Goal: Task Accomplishment & Management: Use online tool/utility

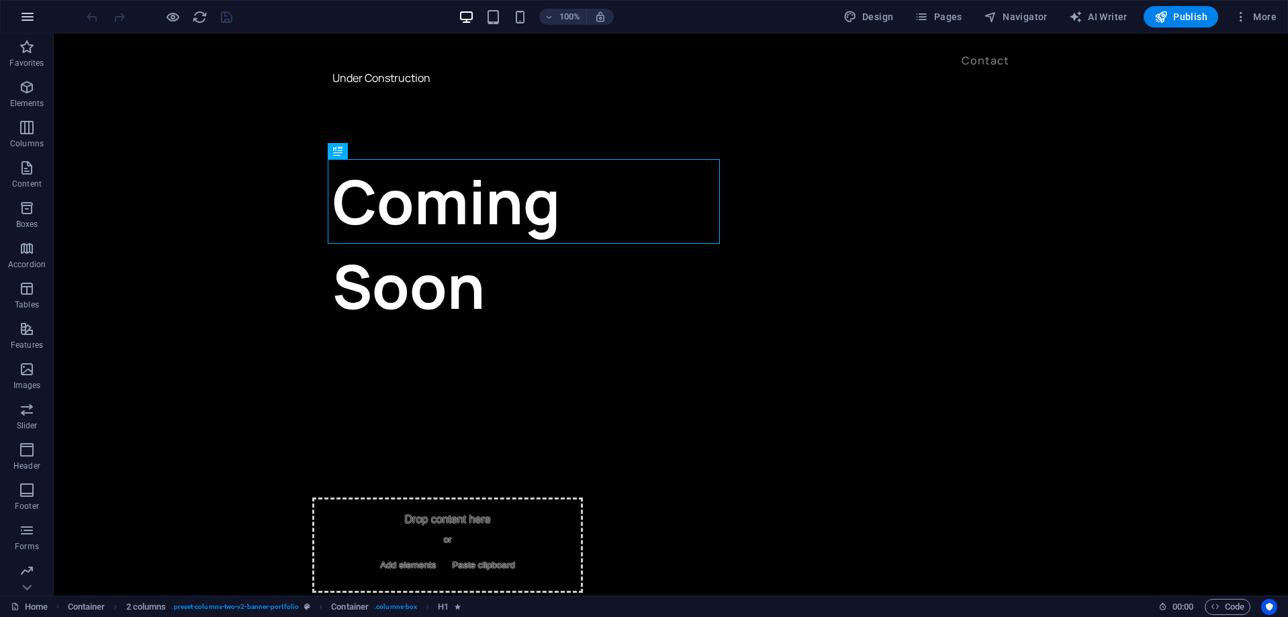
click at [28, 18] on icon "button" at bounding box center [27, 17] width 16 height 16
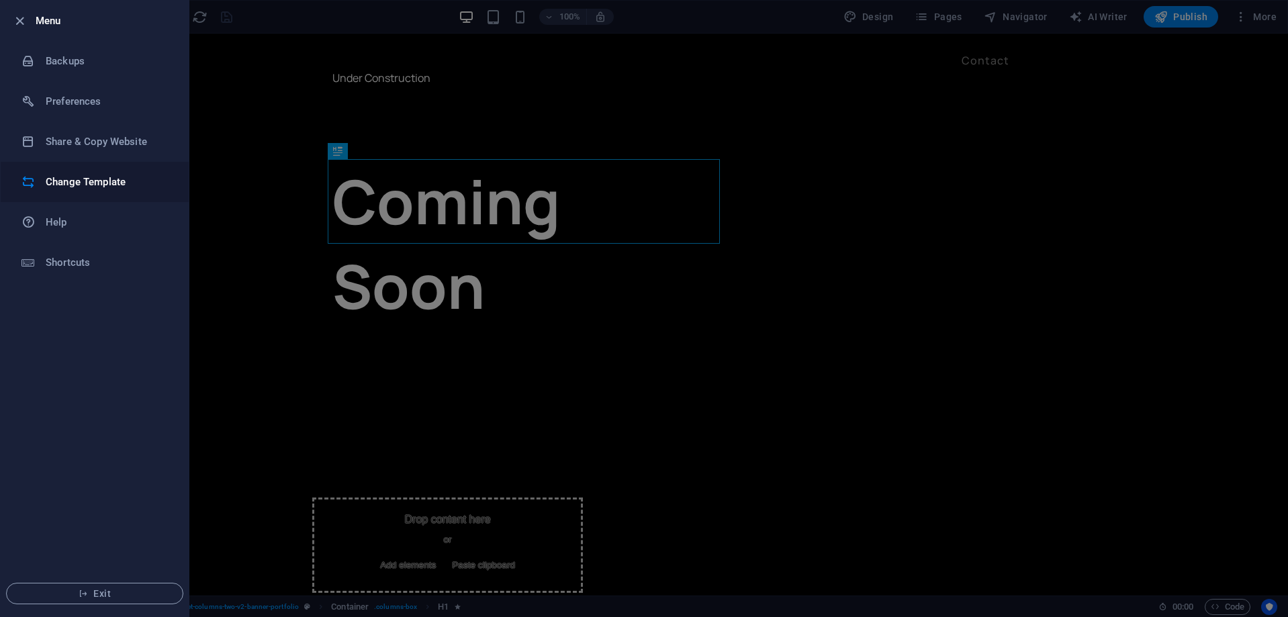
click at [96, 185] on h6 "Change Template" at bounding box center [108, 182] width 124 height 16
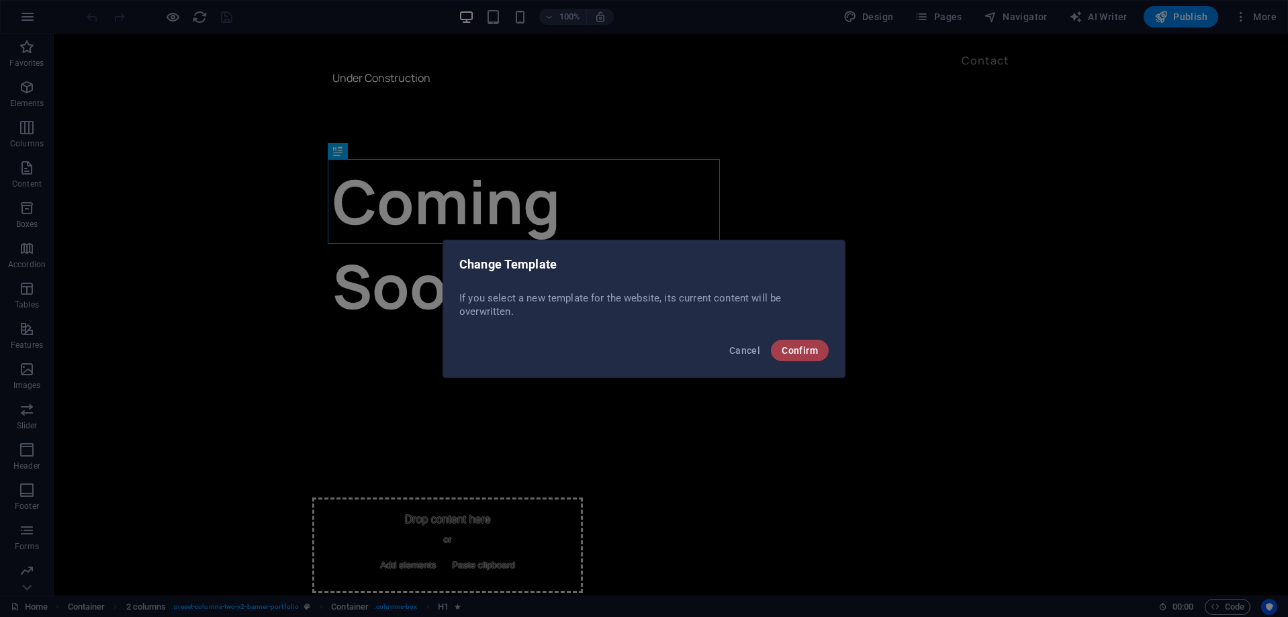
click at [810, 351] on span "Confirm" at bounding box center [800, 350] width 36 height 11
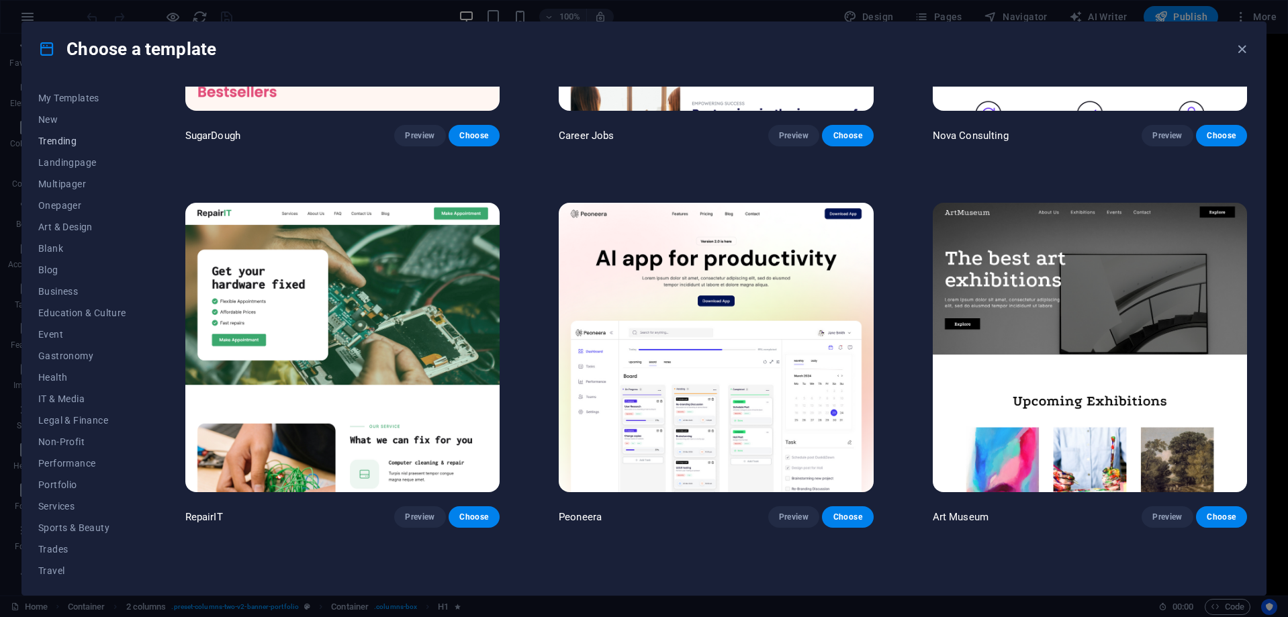
scroll to position [45, 0]
click at [62, 375] on span "IT & Media" at bounding box center [82, 374] width 88 height 11
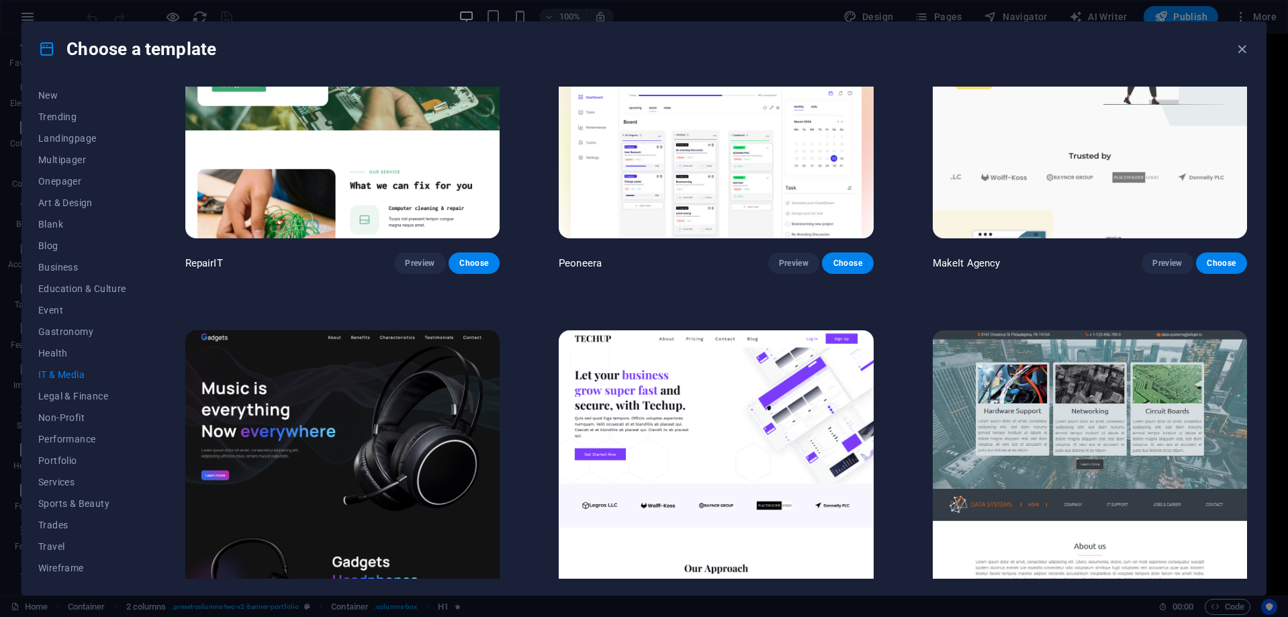
scroll to position [336, 0]
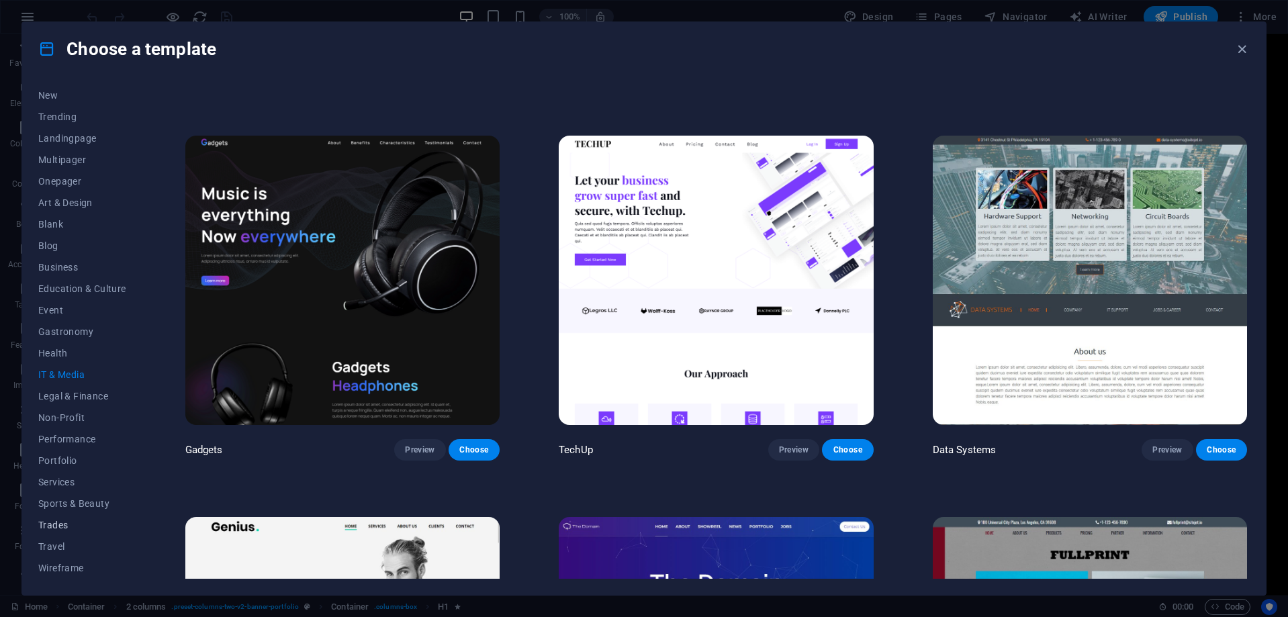
click at [56, 522] on span "Trades" at bounding box center [82, 525] width 88 height 11
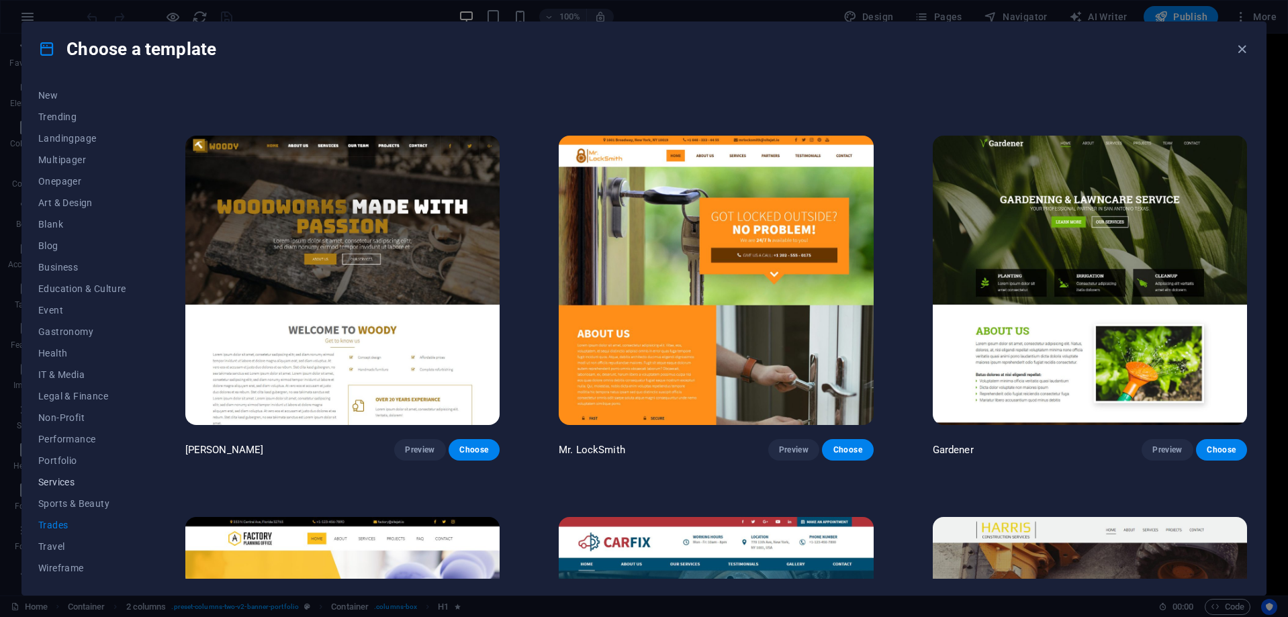
click at [48, 486] on span "Services" at bounding box center [82, 482] width 88 height 11
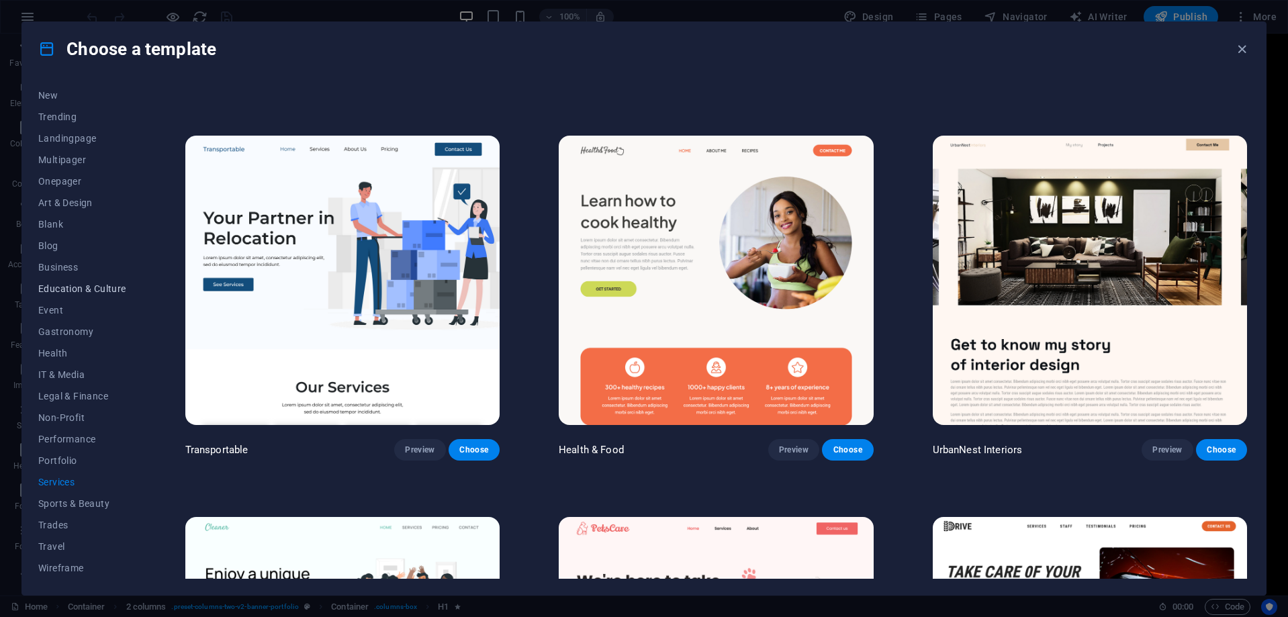
click at [92, 296] on button "Education & Culture" at bounding box center [82, 288] width 88 height 21
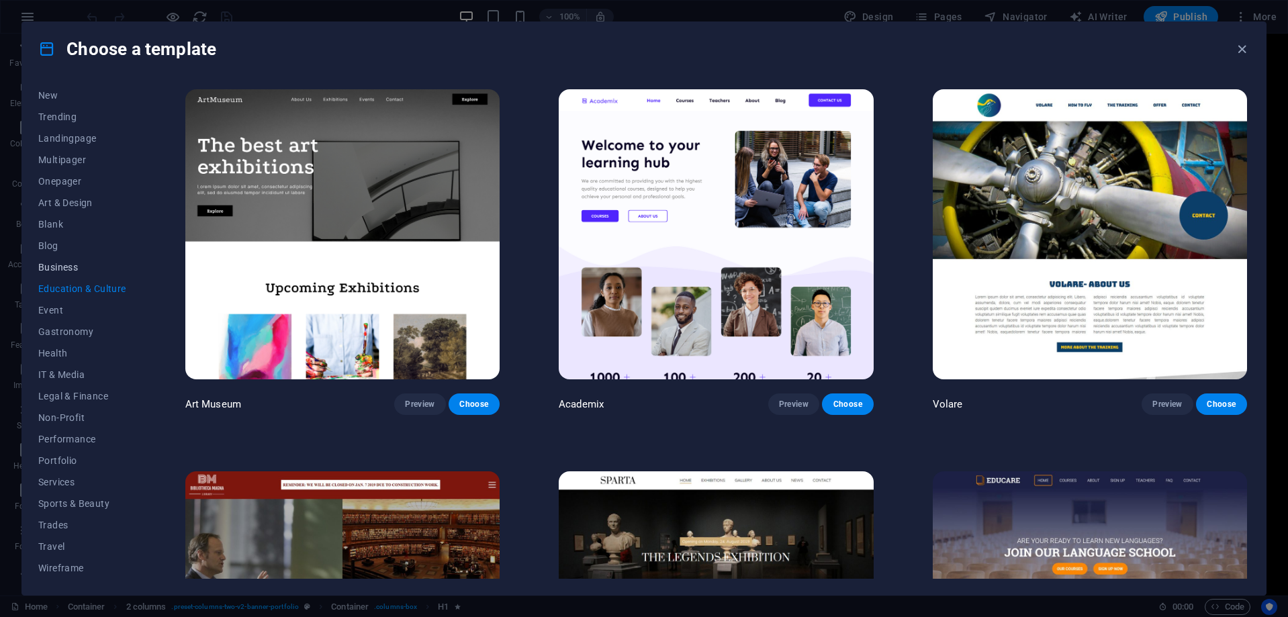
click at [50, 266] on span "Business" at bounding box center [82, 267] width 88 height 11
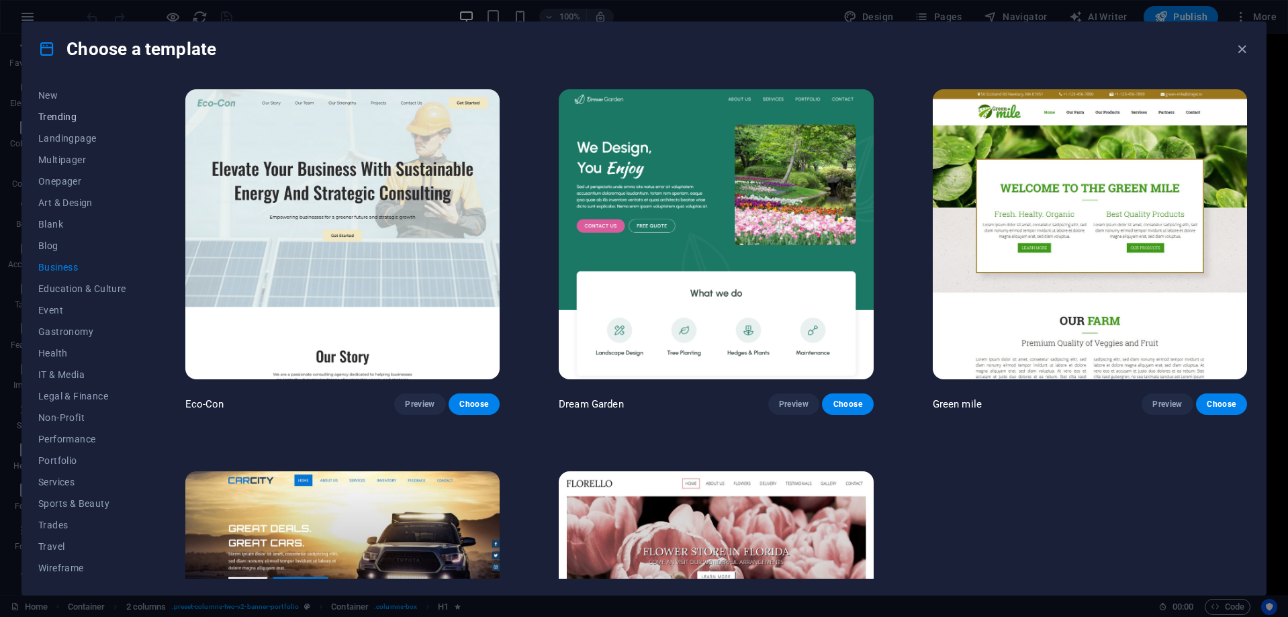
click at [51, 114] on span "Trending" at bounding box center [82, 116] width 88 height 11
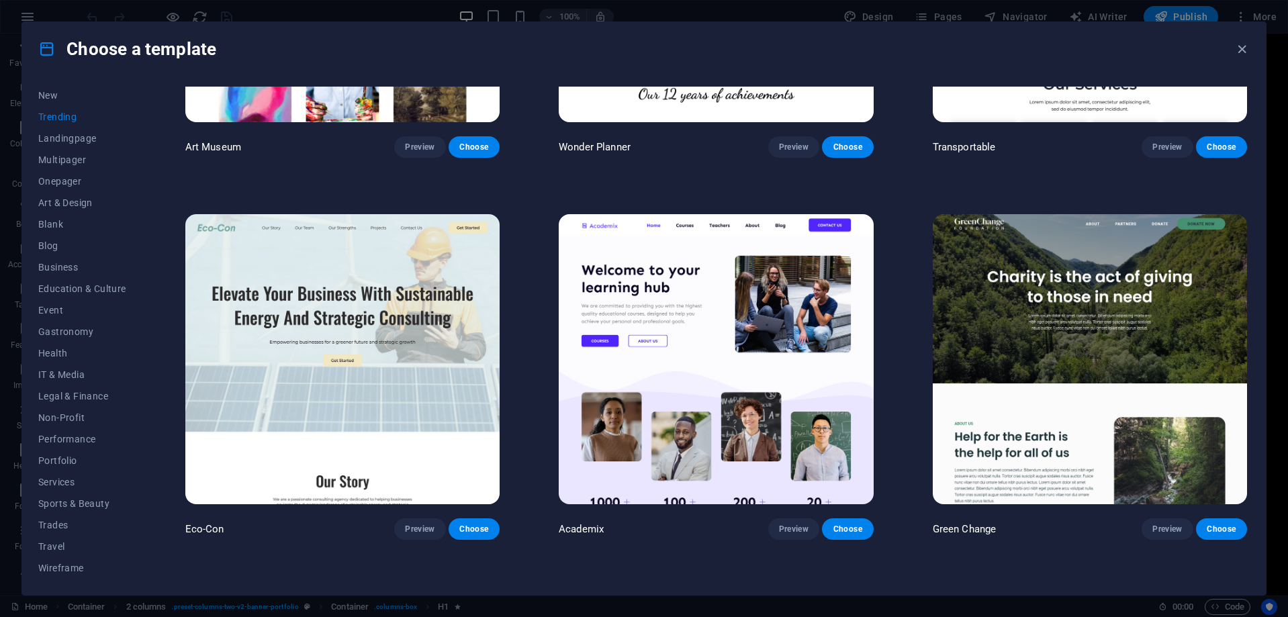
scroll to position [806, 0]
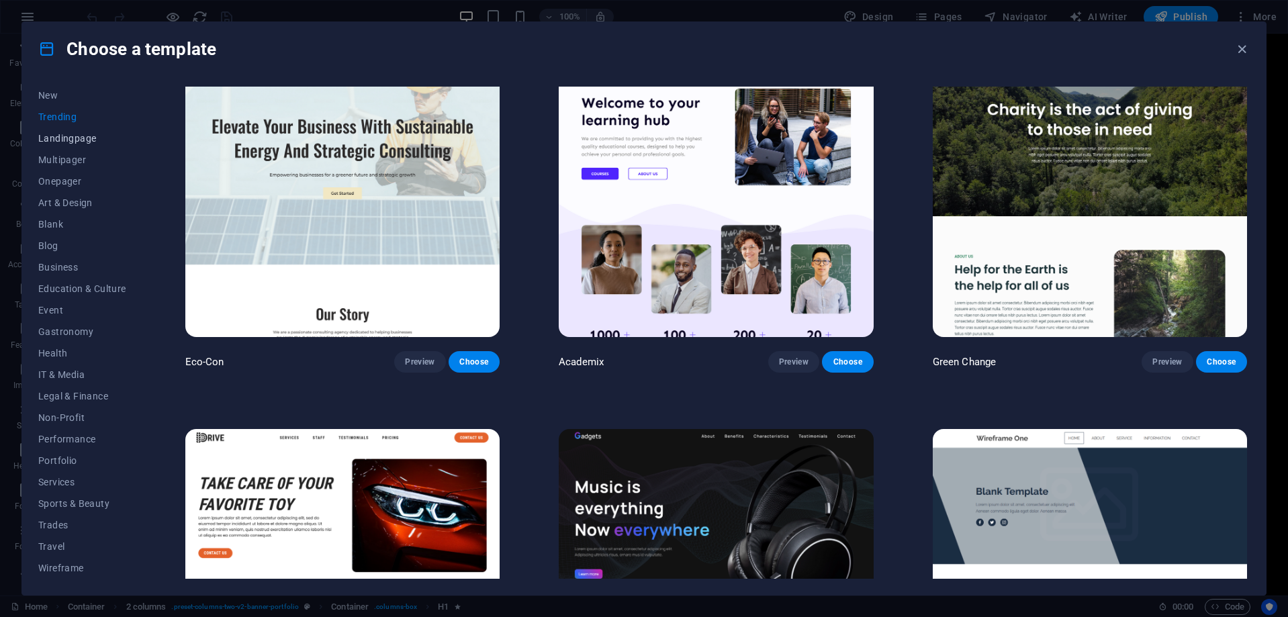
click at [70, 137] on span "Landingpage" at bounding box center [82, 138] width 88 height 11
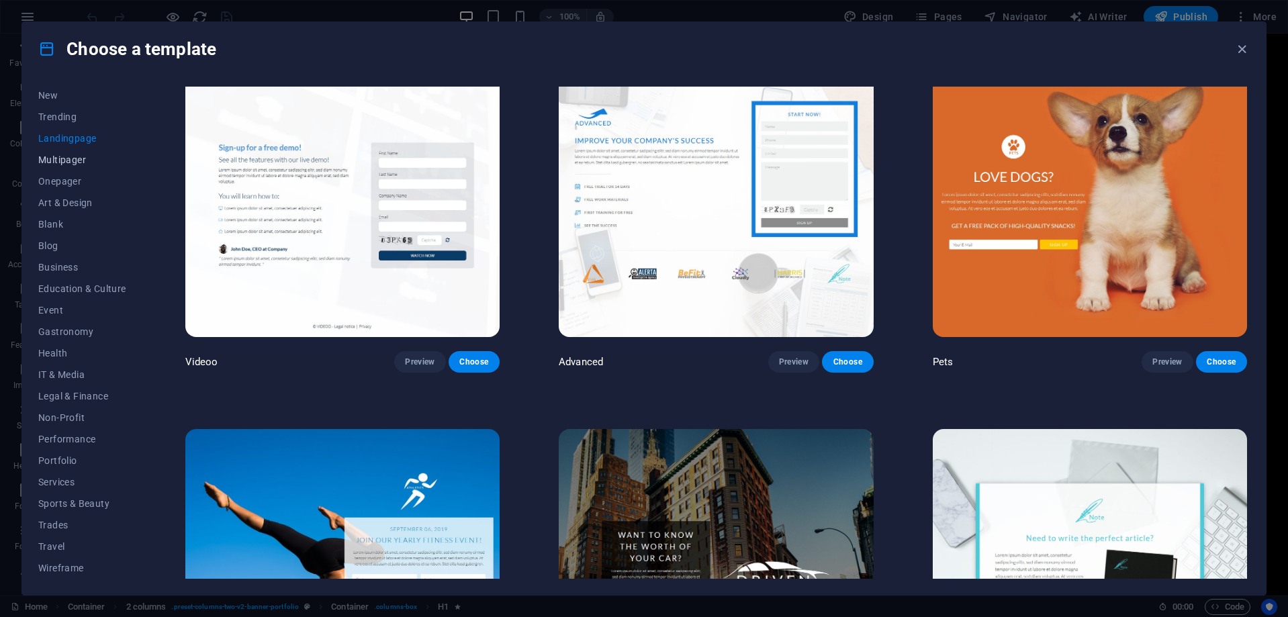
click at [66, 160] on span "Multipager" at bounding box center [82, 159] width 88 height 11
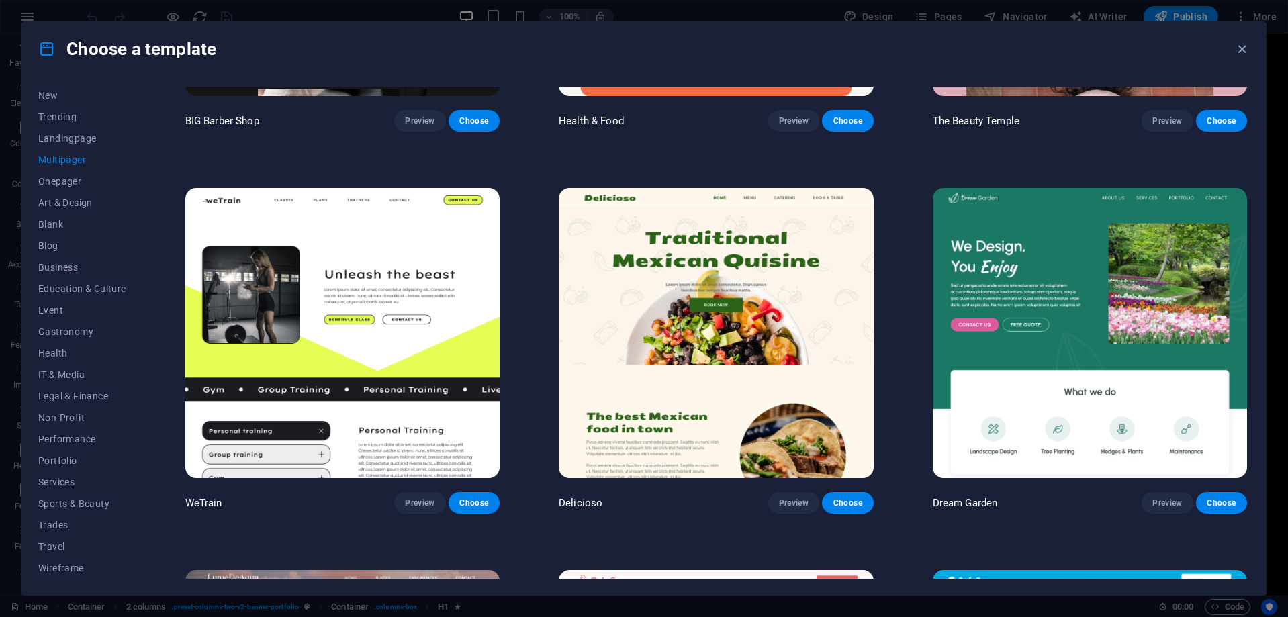
scroll to position [1477, 0]
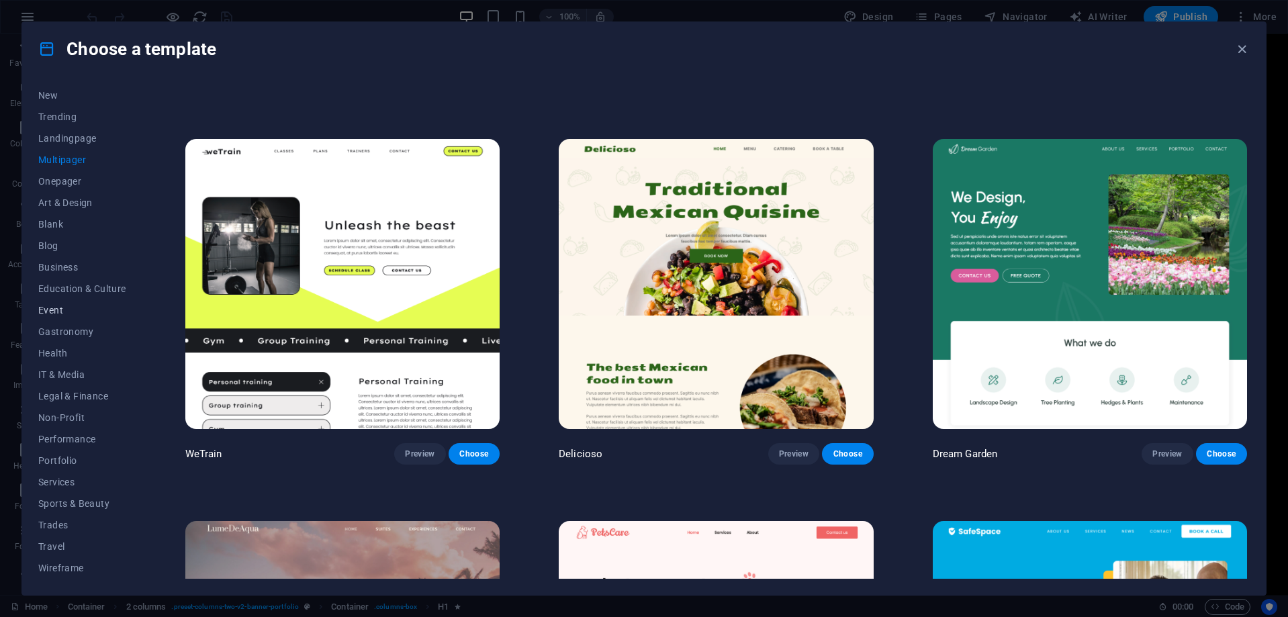
click at [50, 314] on span "Event" at bounding box center [82, 310] width 88 height 11
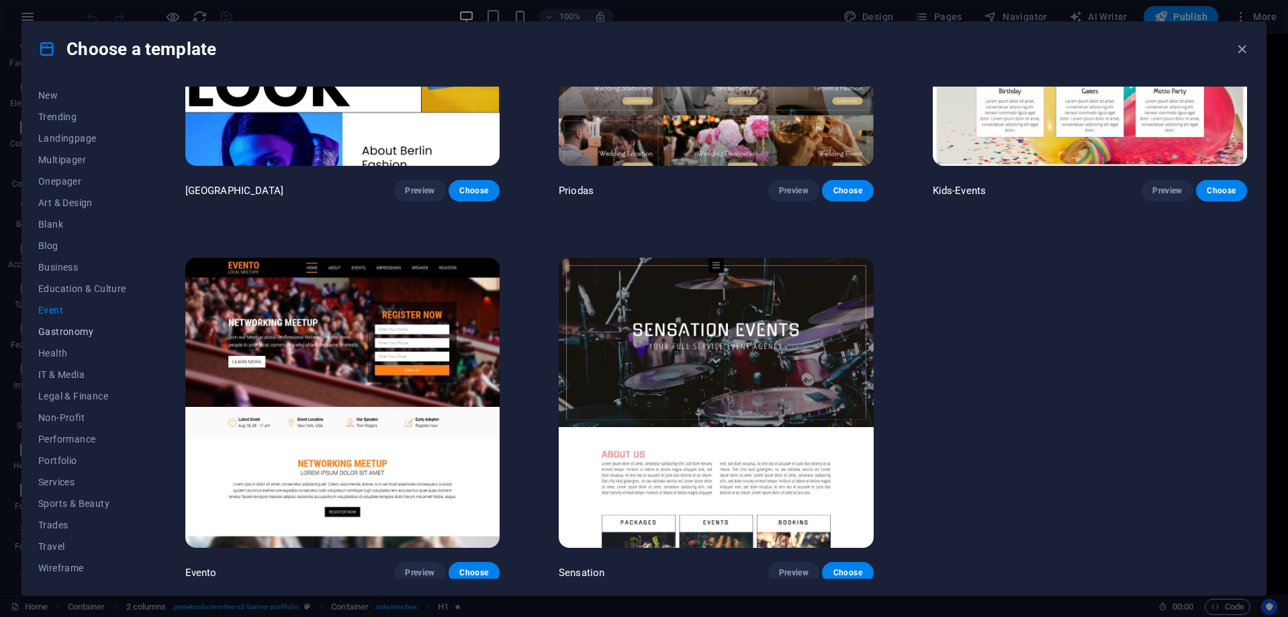
click at [70, 332] on span "Gastronomy" at bounding box center [82, 331] width 88 height 11
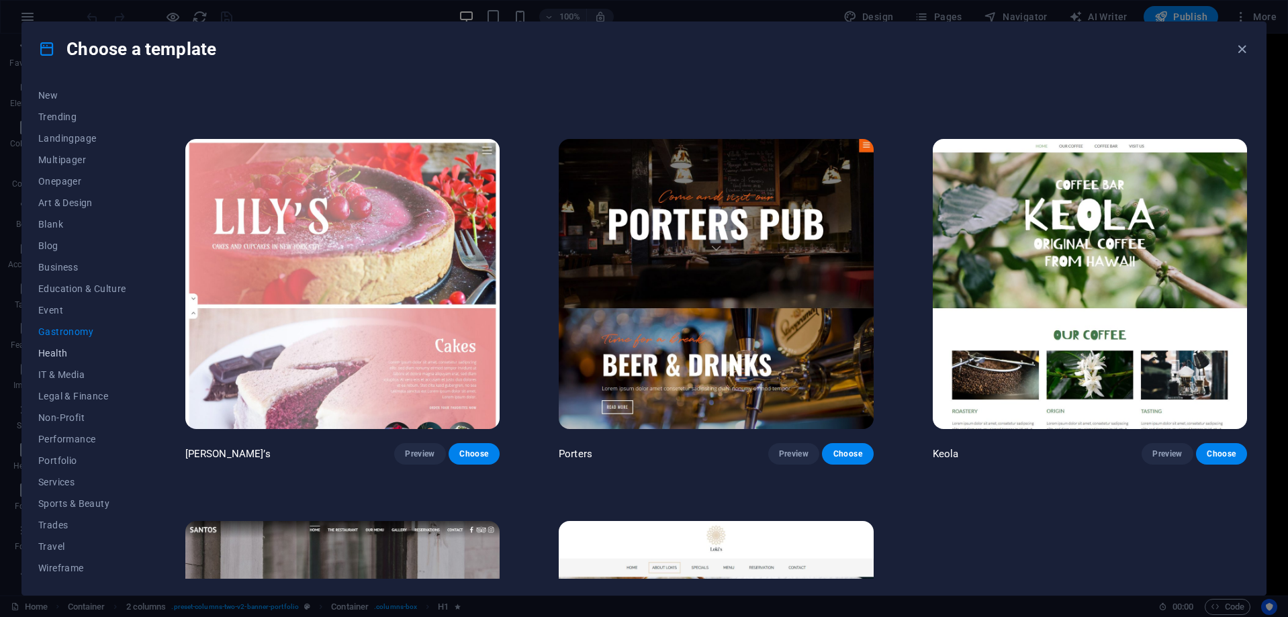
click at [61, 352] on span "Health" at bounding box center [82, 353] width 88 height 11
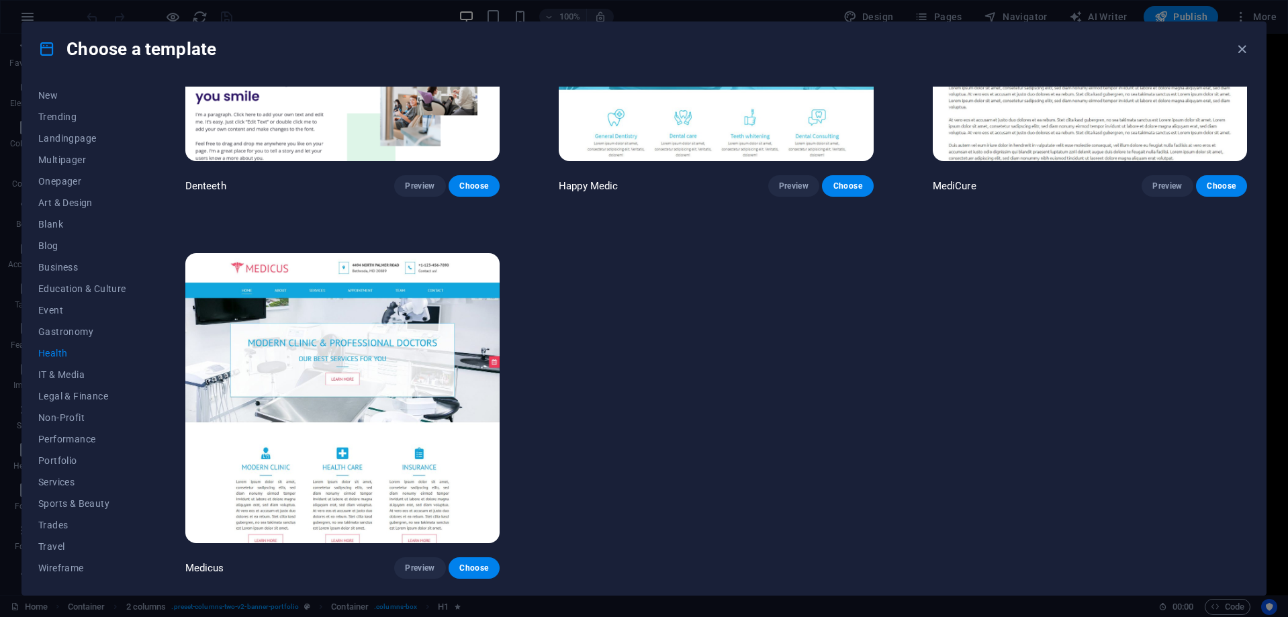
scroll to position [0, 0]
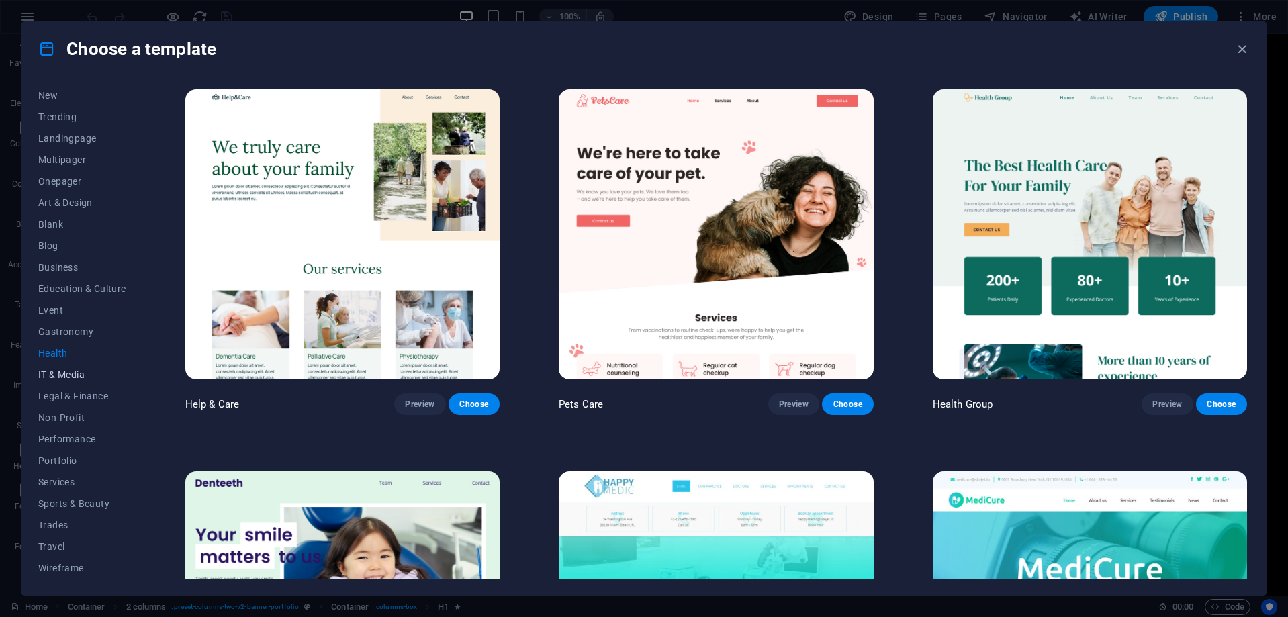
click at [69, 369] on span "IT & Media" at bounding box center [82, 374] width 88 height 11
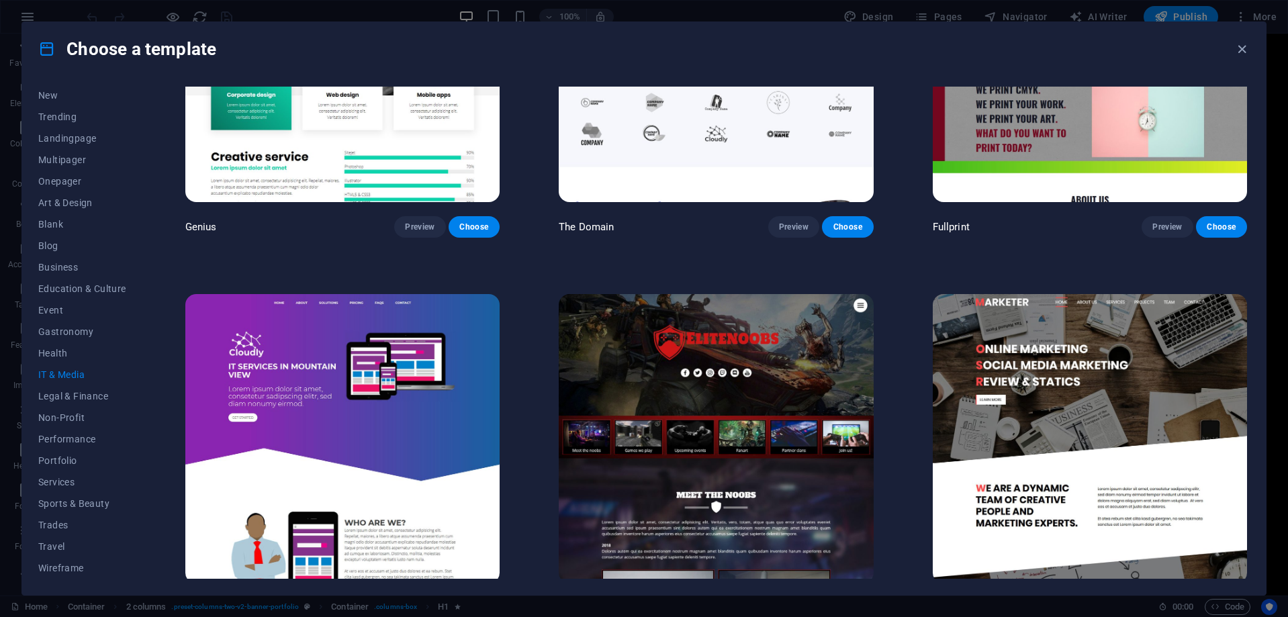
scroll to position [975, 0]
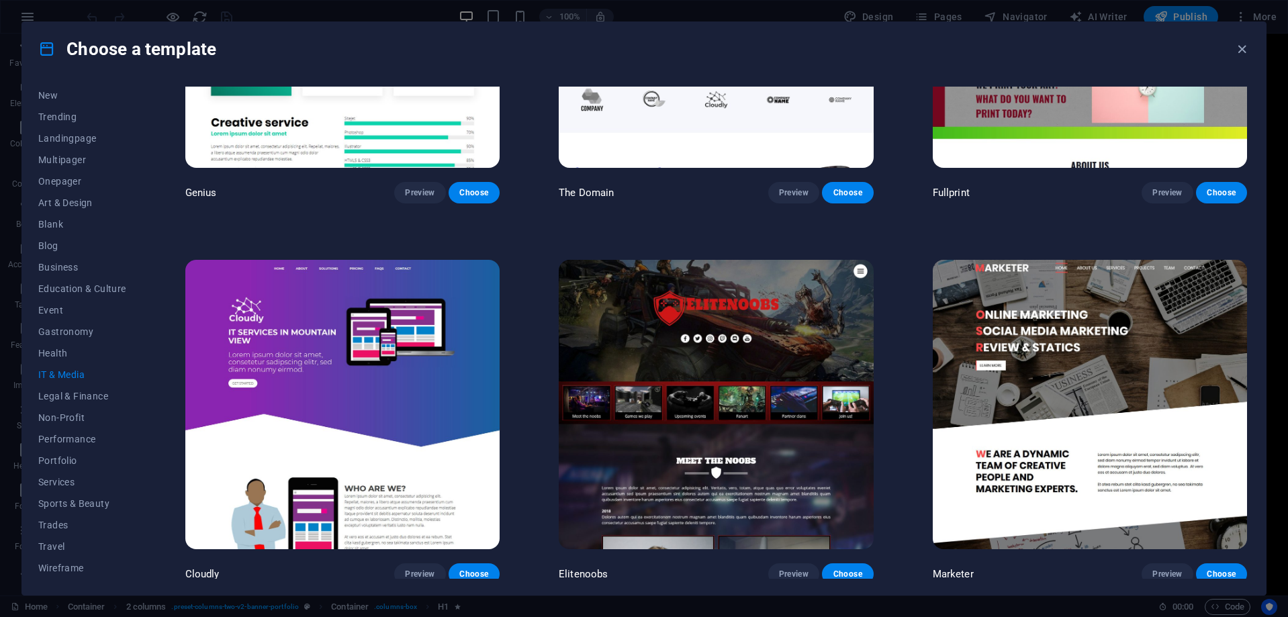
click at [346, 373] on img at bounding box center [342, 405] width 314 height 290
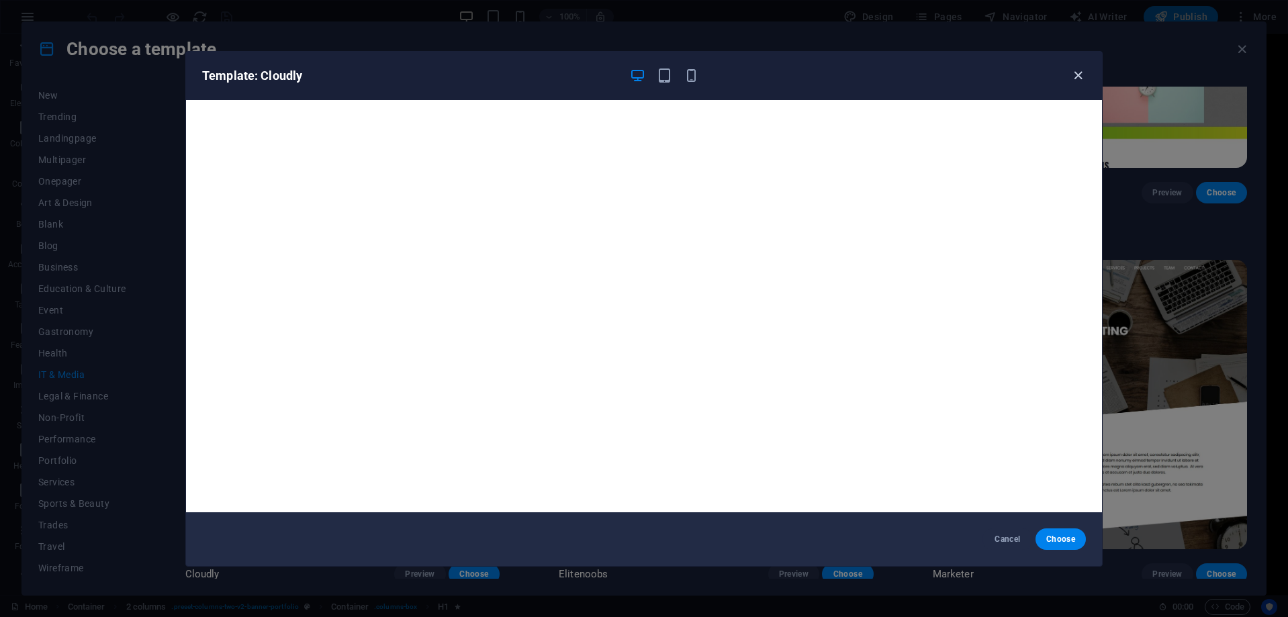
click at [1078, 71] on icon "button" at bounding box center [1077, 75] width 15 height 15
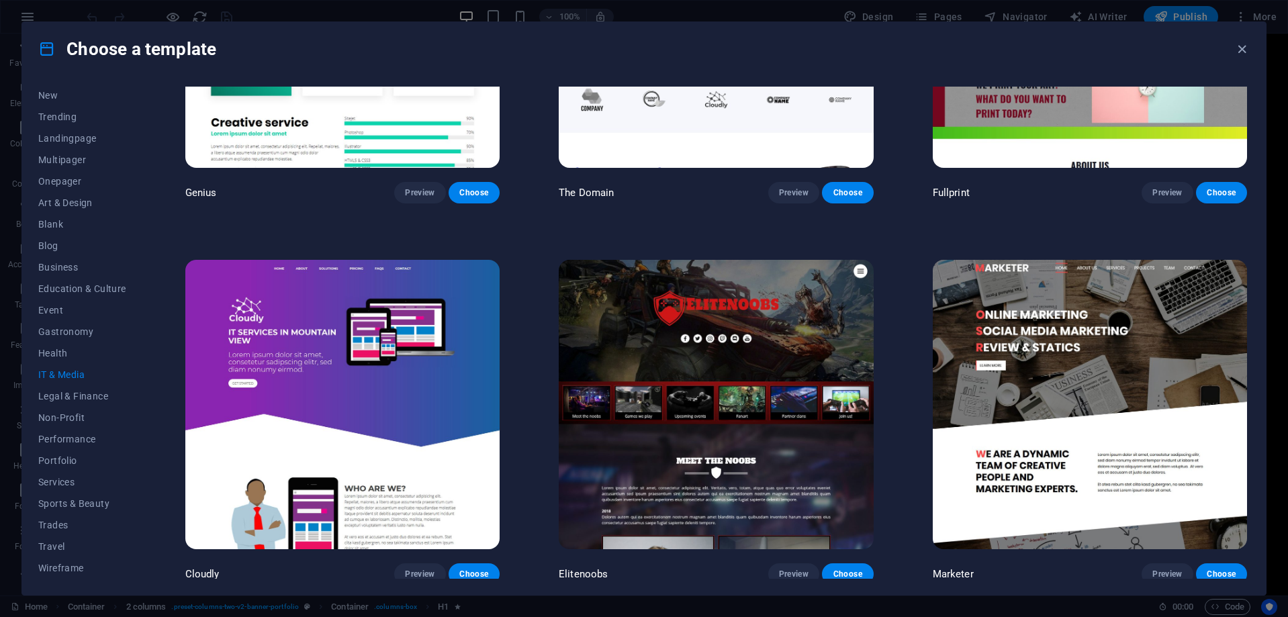
click at [367, 120] on img at bounding box center [342, 23] width 314 height 290
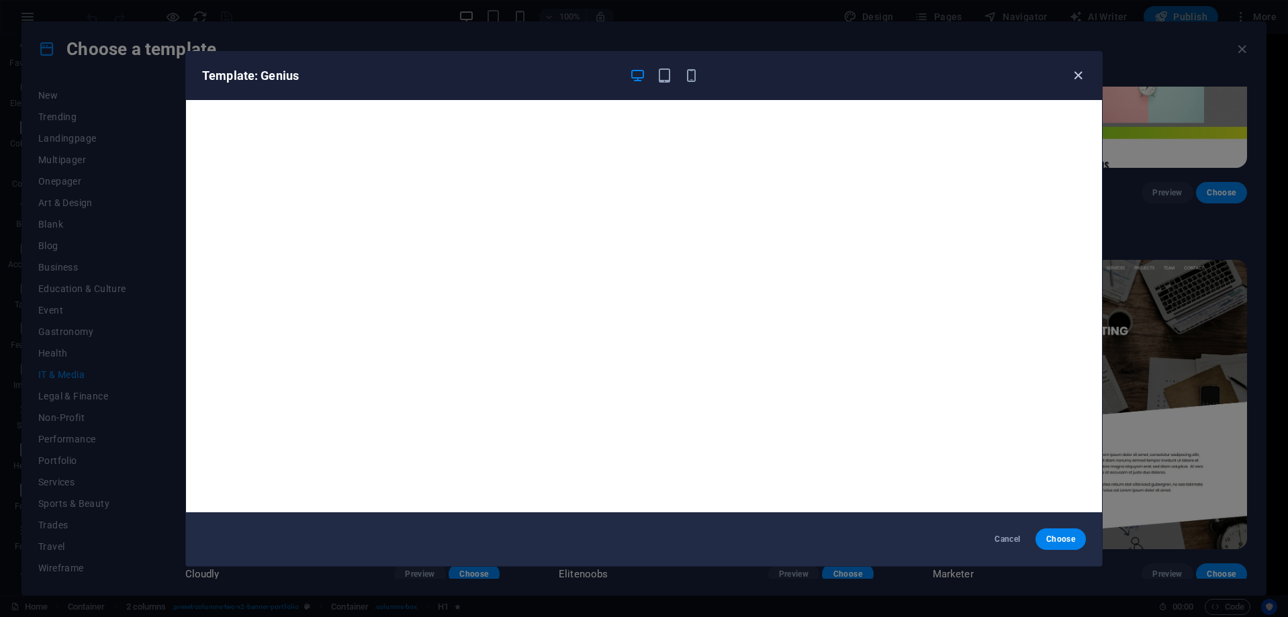
click at [1080, 74] on icon "button" at bounding box center [1077, 75] width 15 height 15
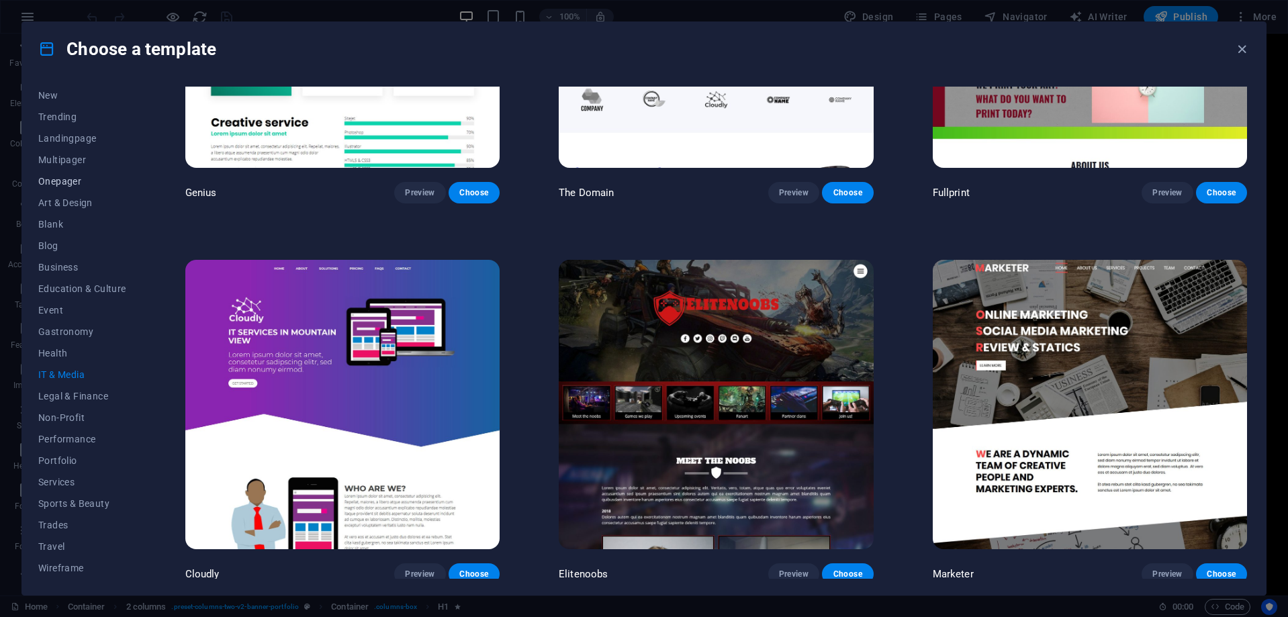
click at [57, 179] on span "Onepager" at bounding box center [82, 181] width 88 height 11
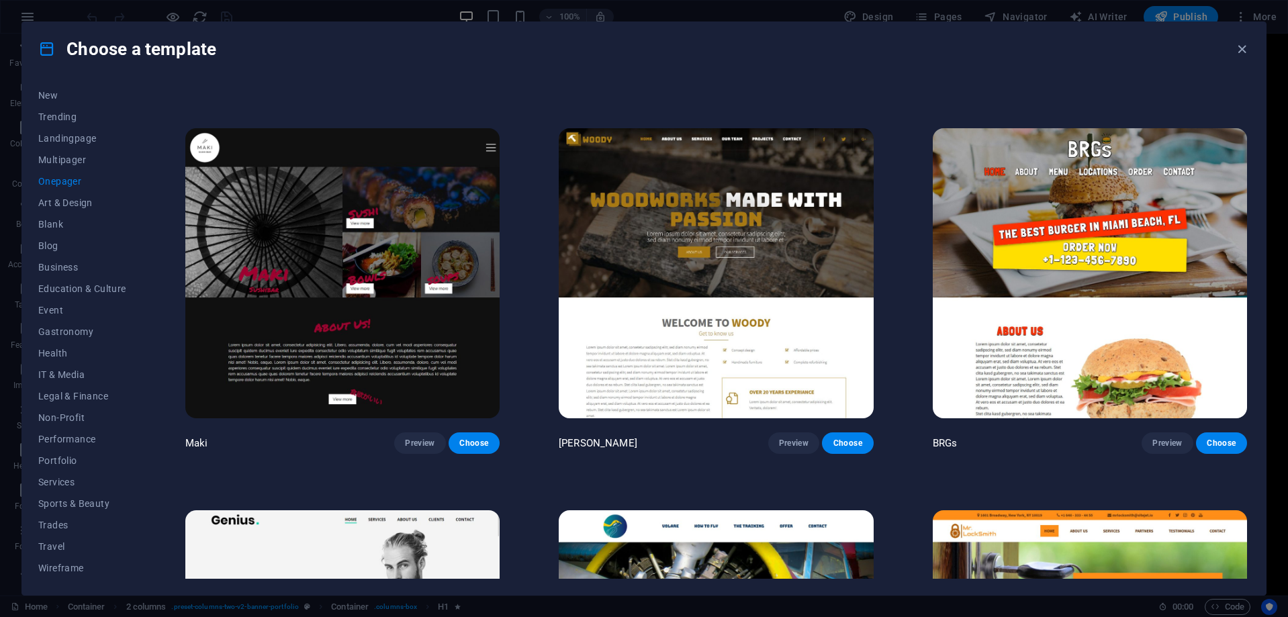
scroll to position [3144, 0]
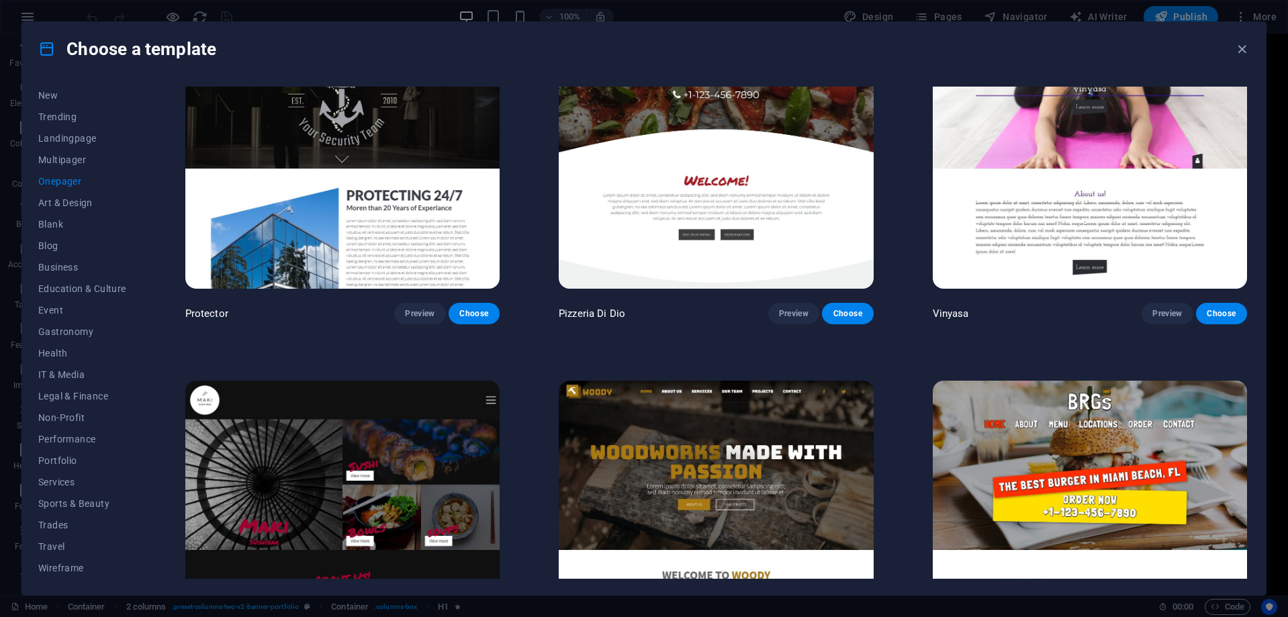
click at [58, 181] on span "Onepager" at bounding box center [82, 181] width 88 height 11
click at [64, 202] on span "Art & Design" at bounding box center [82, 202] width 88 height 11
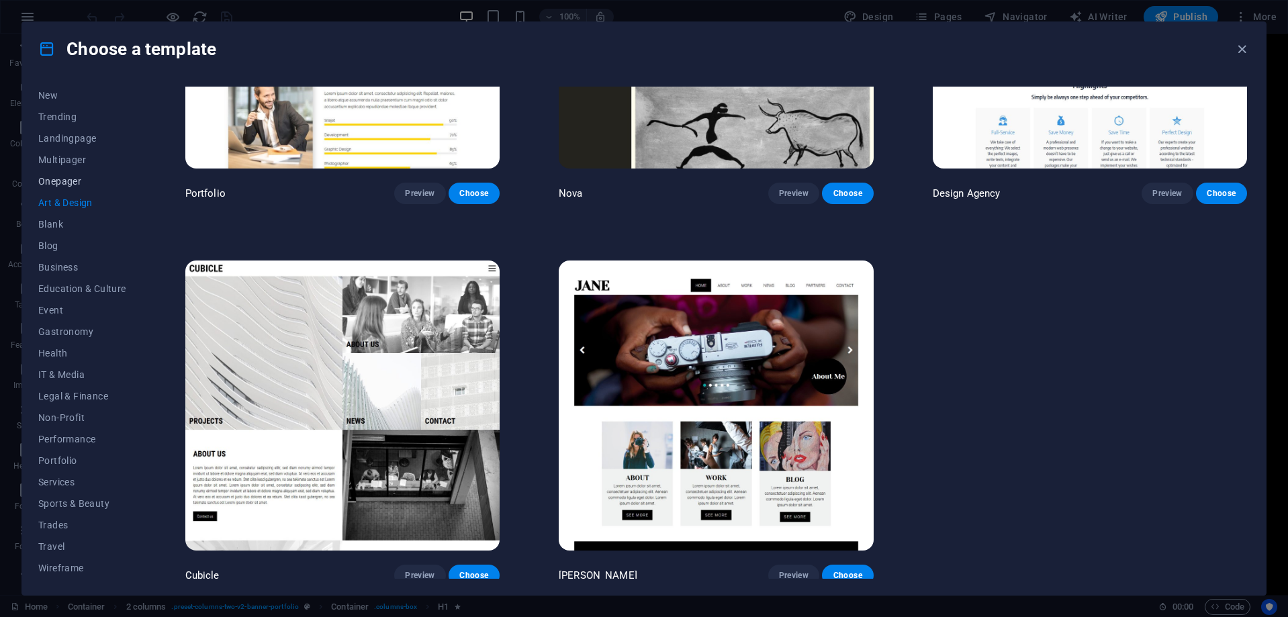
click at [58, 183] on span "Onepager" at bounding box center [82, 181] width 88 height 11
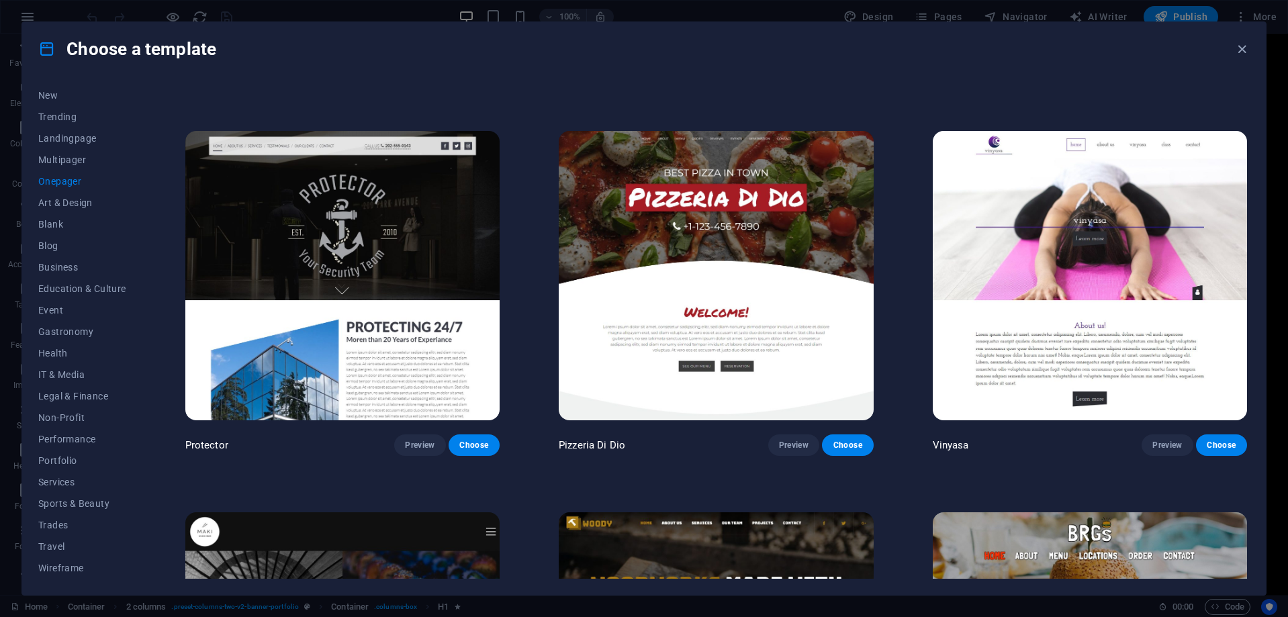
scroll to position [3010, 0]
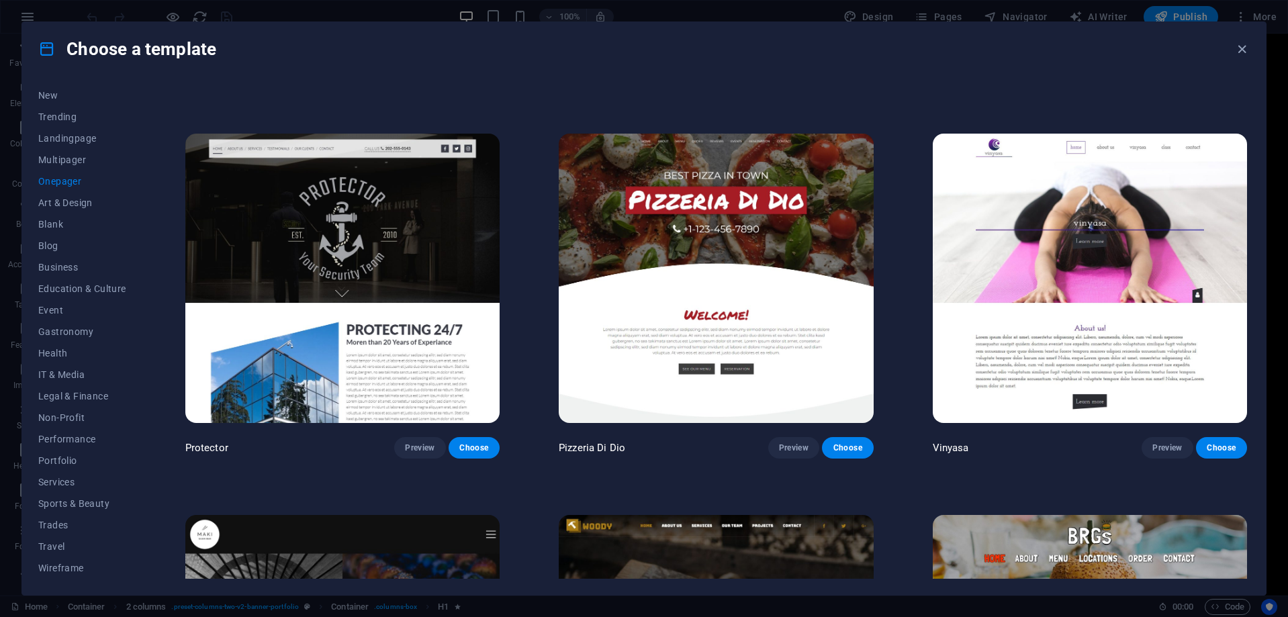
click at [411, 296] on img at bounding box center [342, 279] width 314 height 290
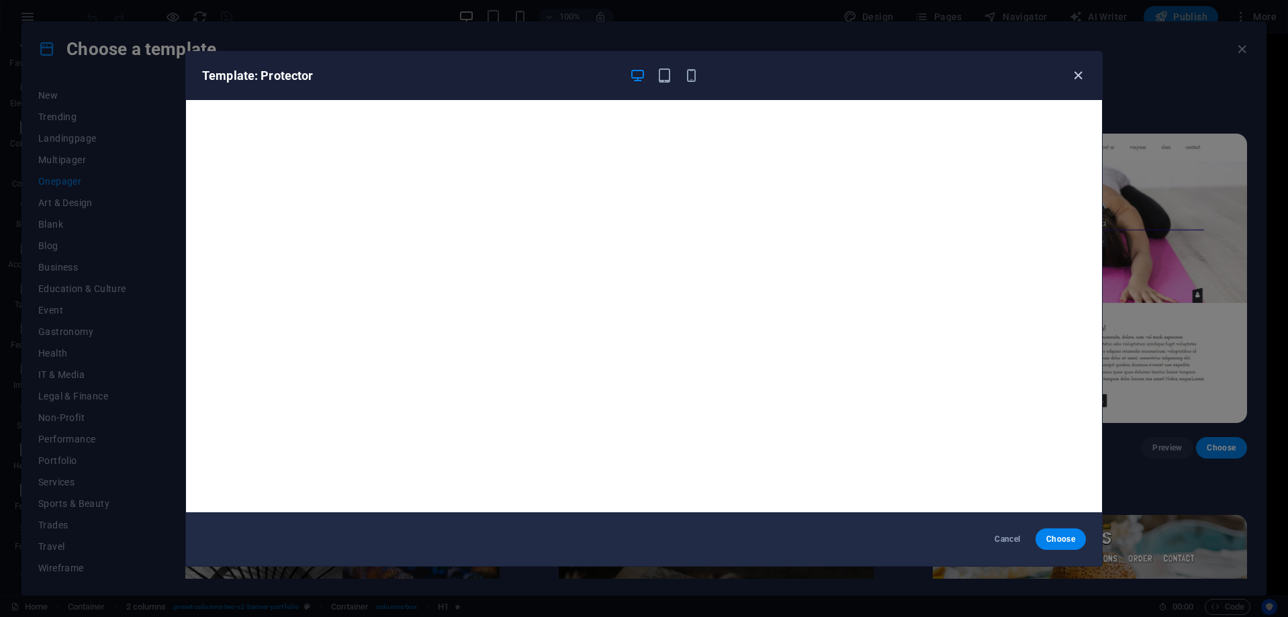
click at [1082, 77] on icon "button" at bounding box center [1077, 75] width 15 height 15
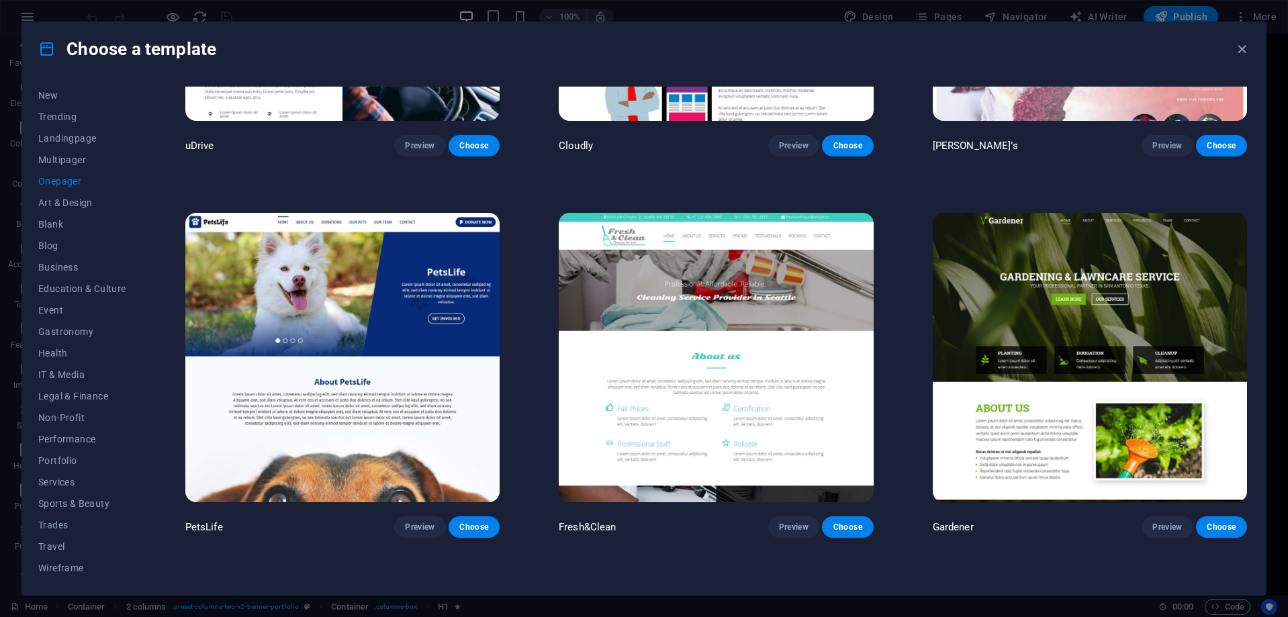
scroll to position [5964, 0]
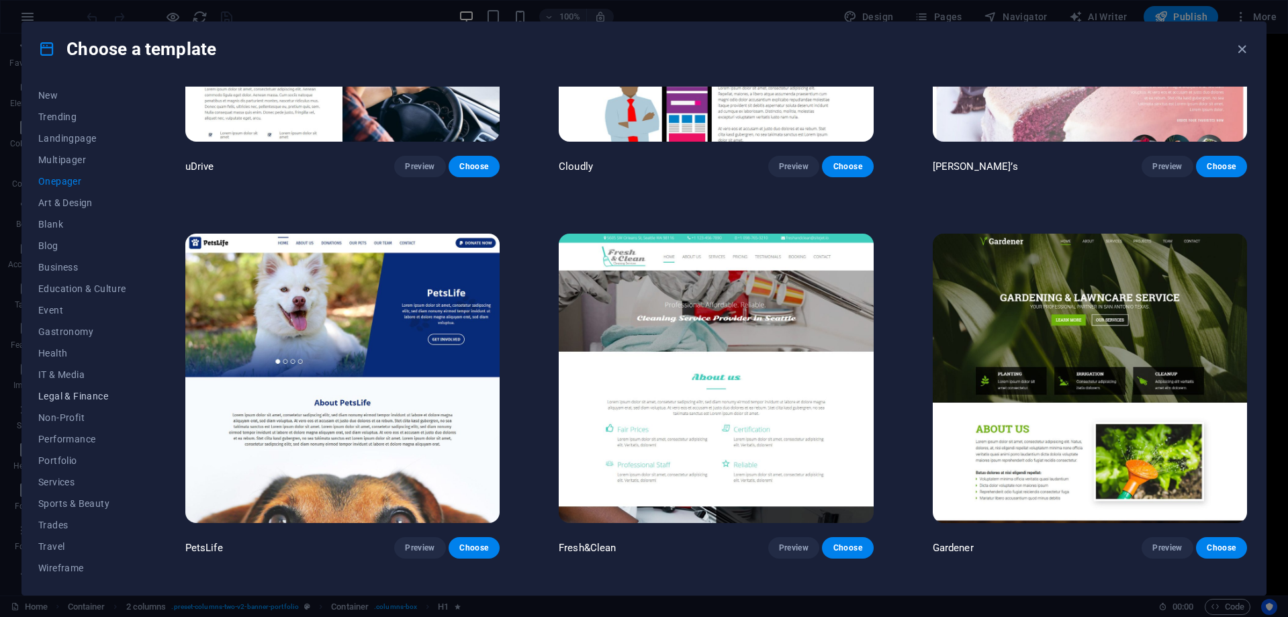
click at [91, 398] on span "Legal & Finance" at bounding box center [82, 396] width 88 height 11
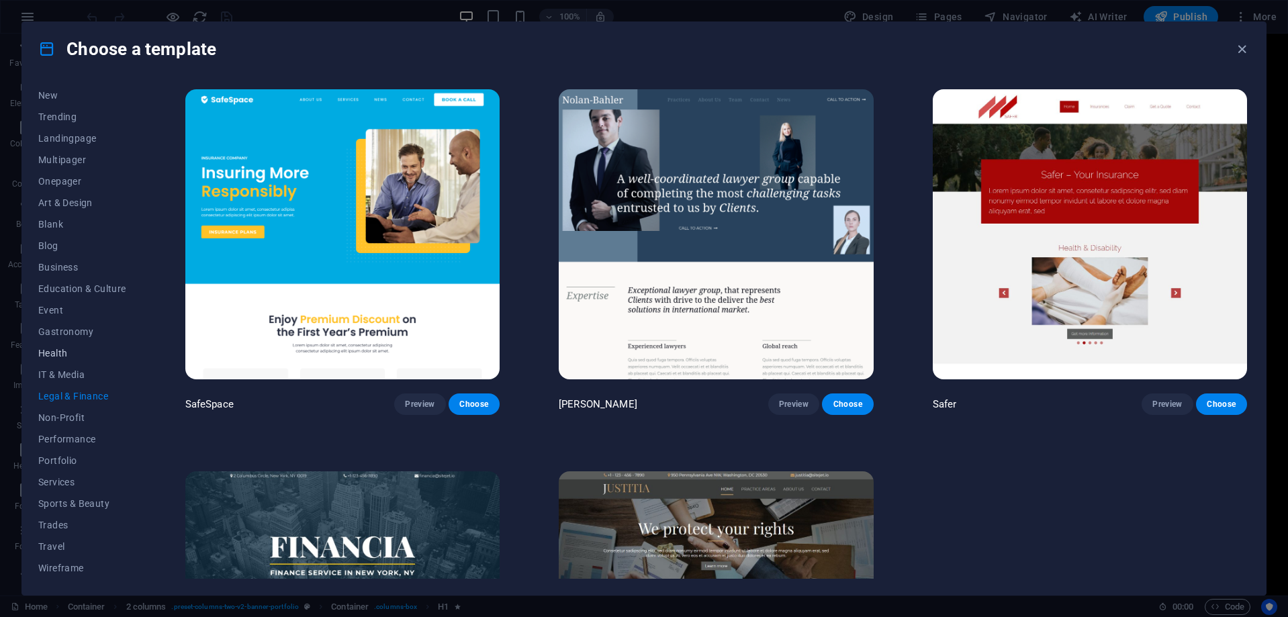
click at [58, 355] on span "Health" at bounding box center [82, 353] width 88 height 11
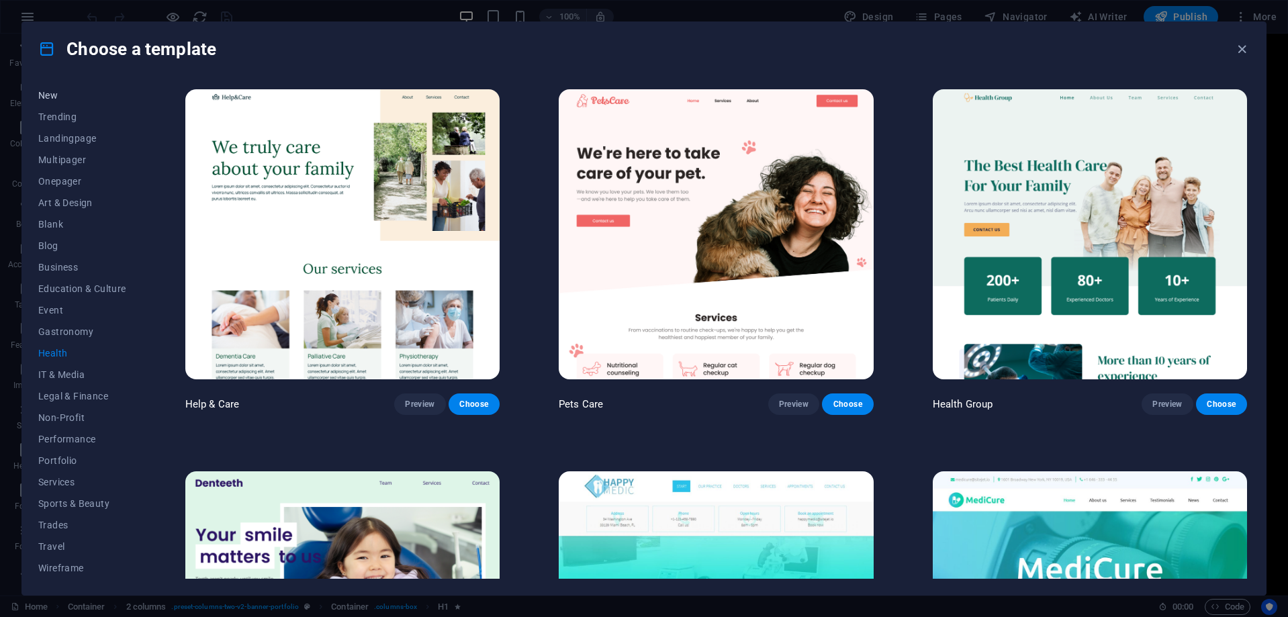
click at [48, 91] on span "New" at bounding box center [82, 95] width 88 height 11
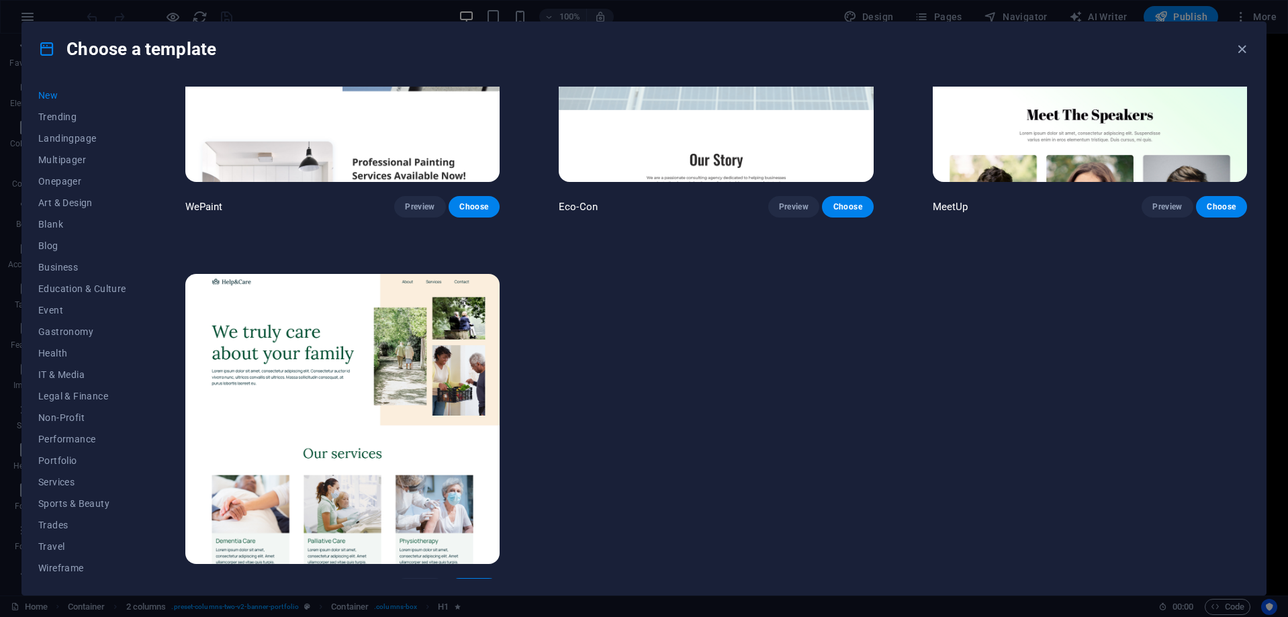
scroll to position [1356, 0]
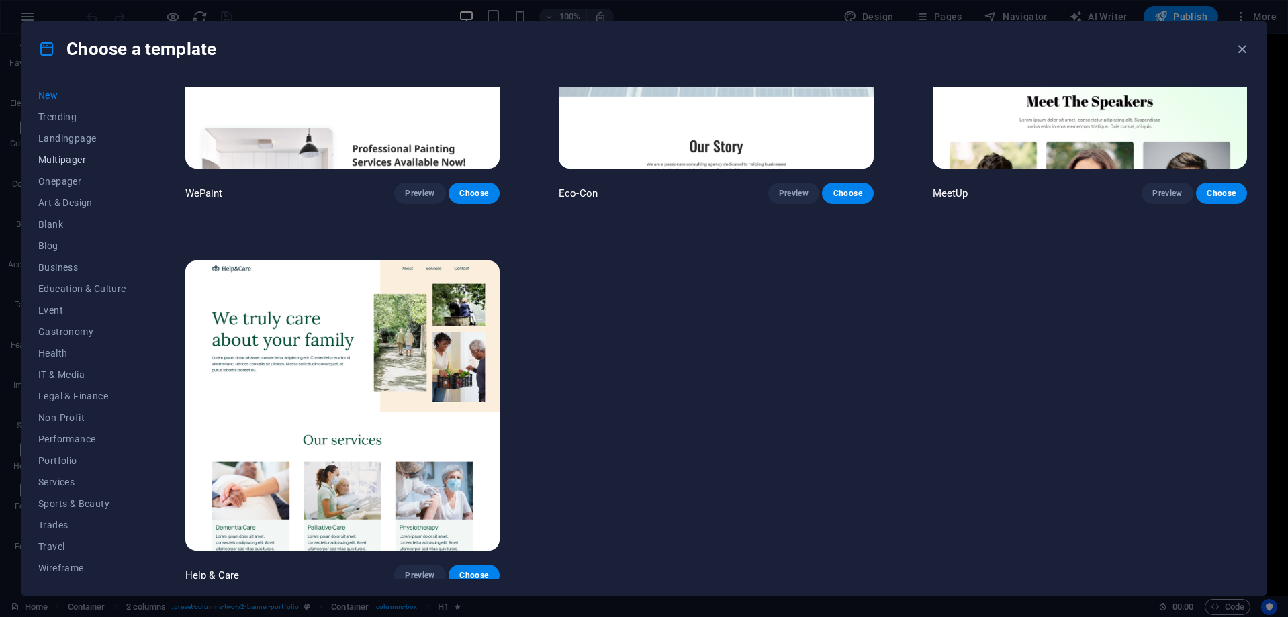
click at [64, 159] on span "Multipager" at bounding box center [82, 159] width 88 height 11
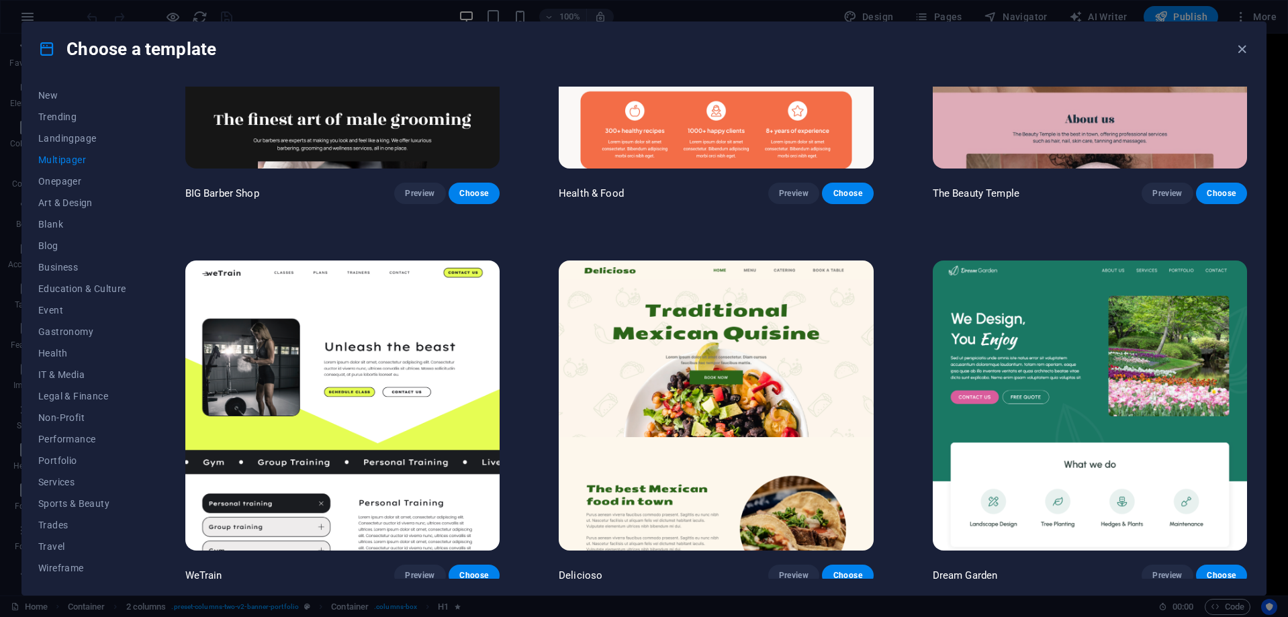
scroll to position [596, 0]
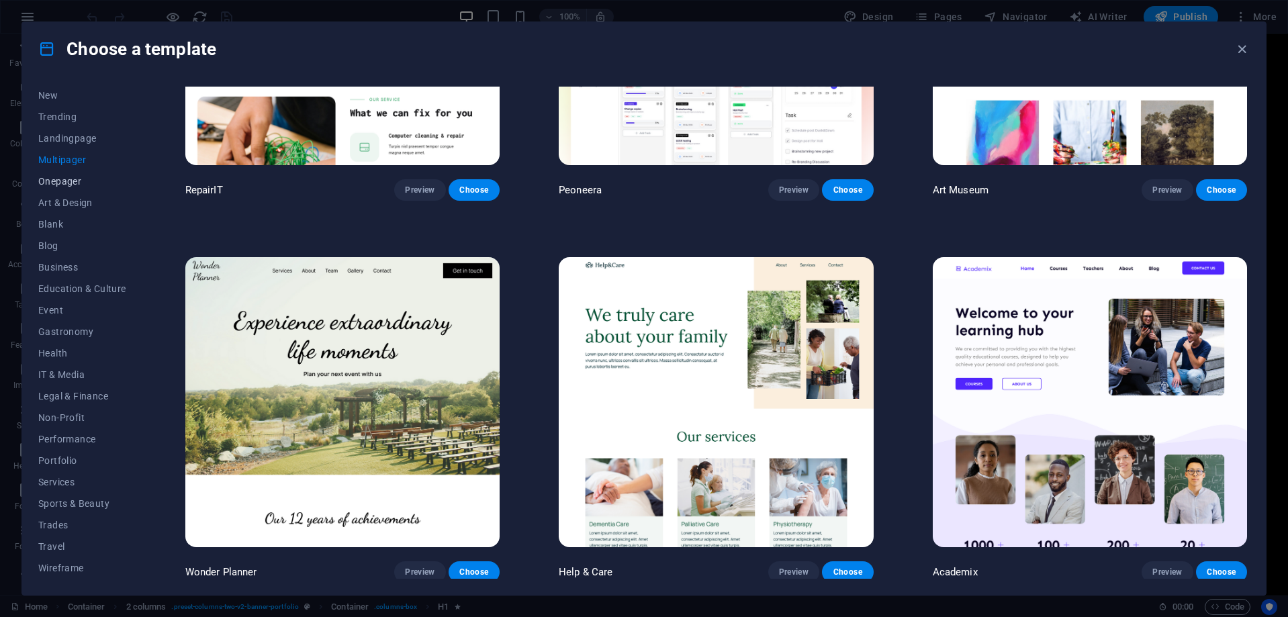
click at [71, 179] on span "Onepager" at bounding box center [82, 181] width 88 height 11
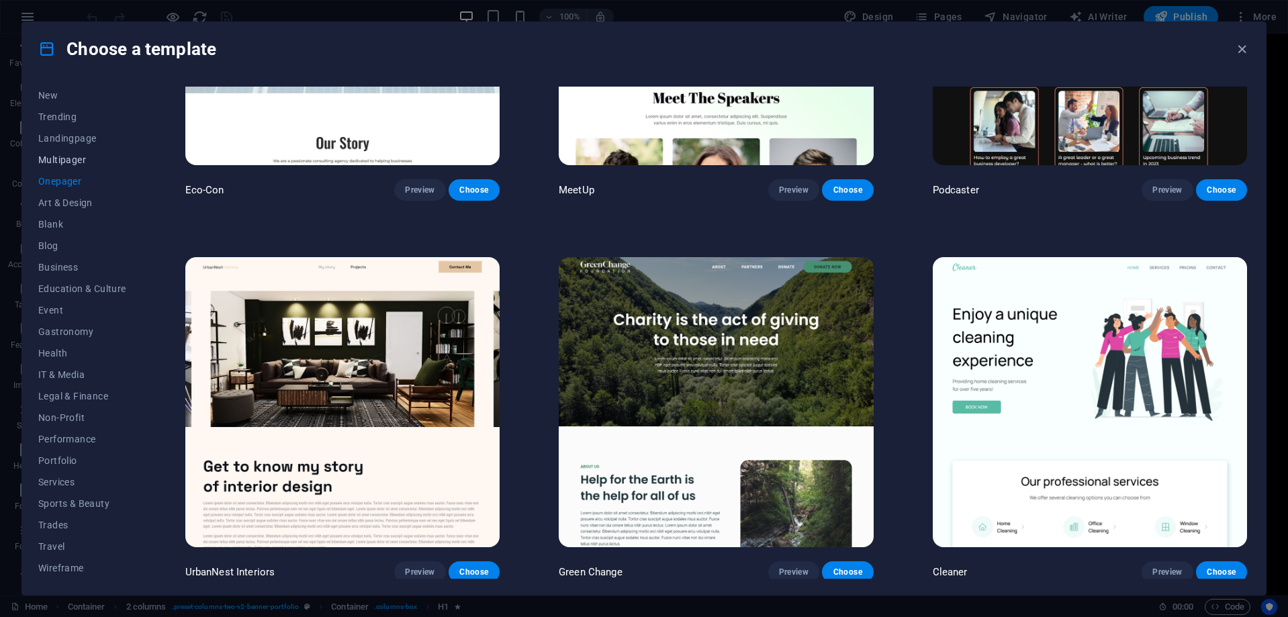
click at [60, 159] on span "Multipager" at bounding box center [82, 159] width 88 height 11
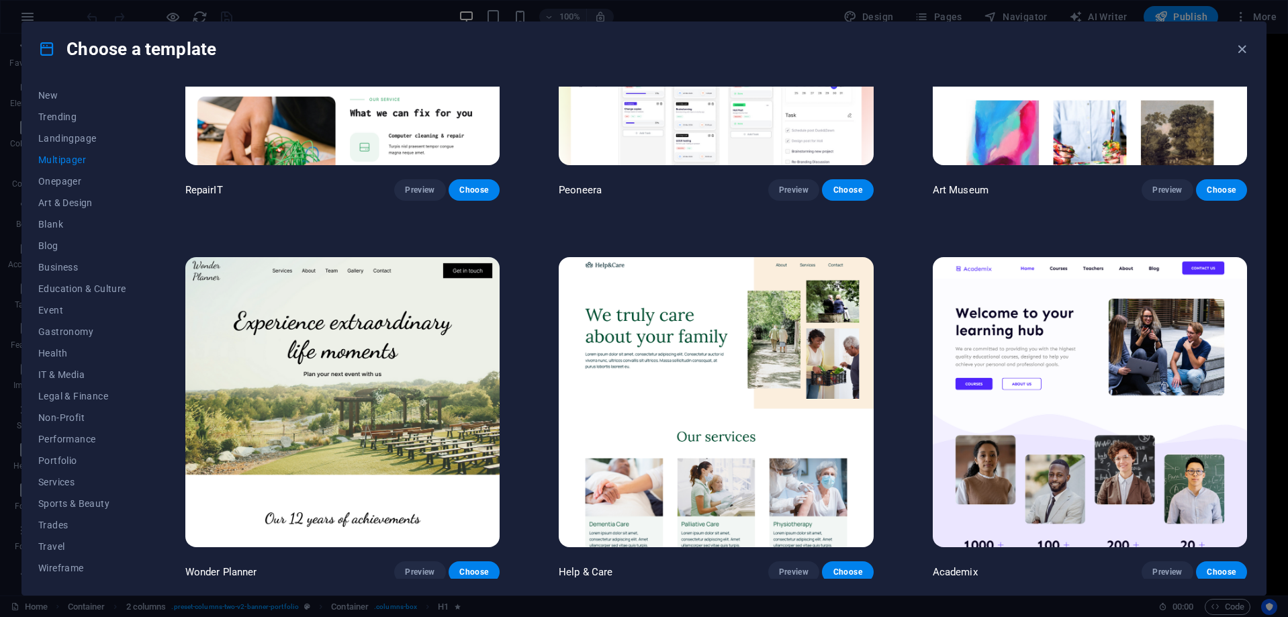
click at [61, 170] on button "Multipager" at bounding box center [82, 159] width 88 height 21
click at [67, 185] on button "Onepager" at bounding box center [82, 181] width 88 height 21
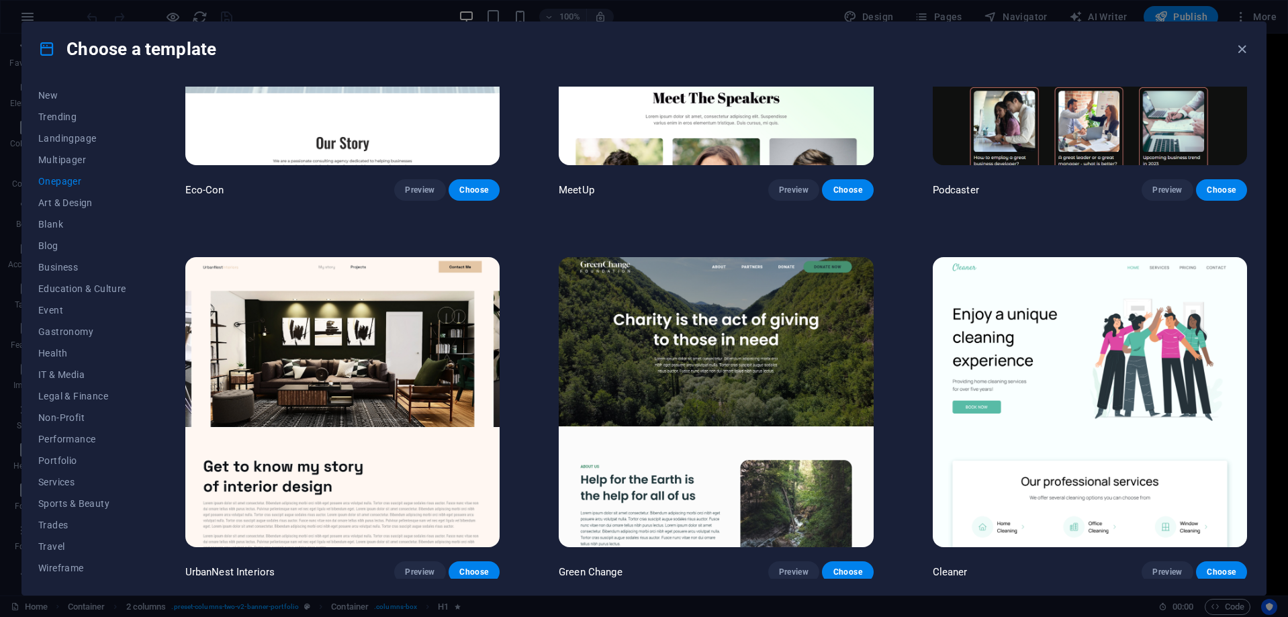
click at [784, 406] on img at bounding box center [716, 402] width 314 height 290
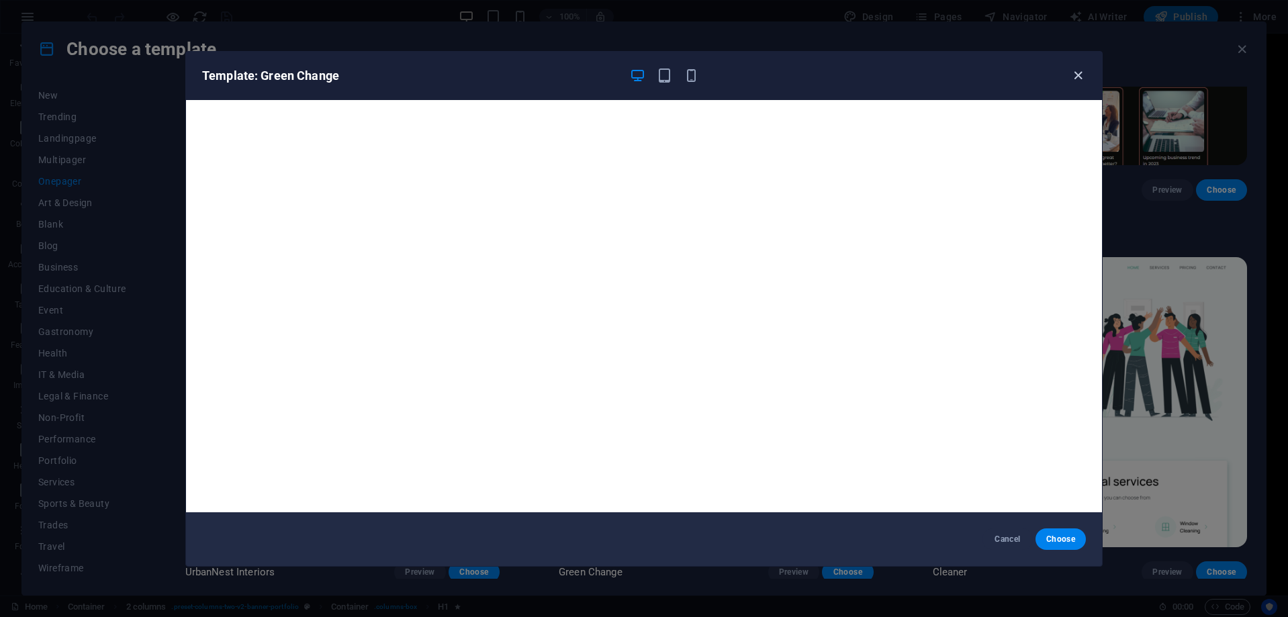
click at [1074, 77] on icon "button" at bounding box center [1077, 75] width 15 height 15
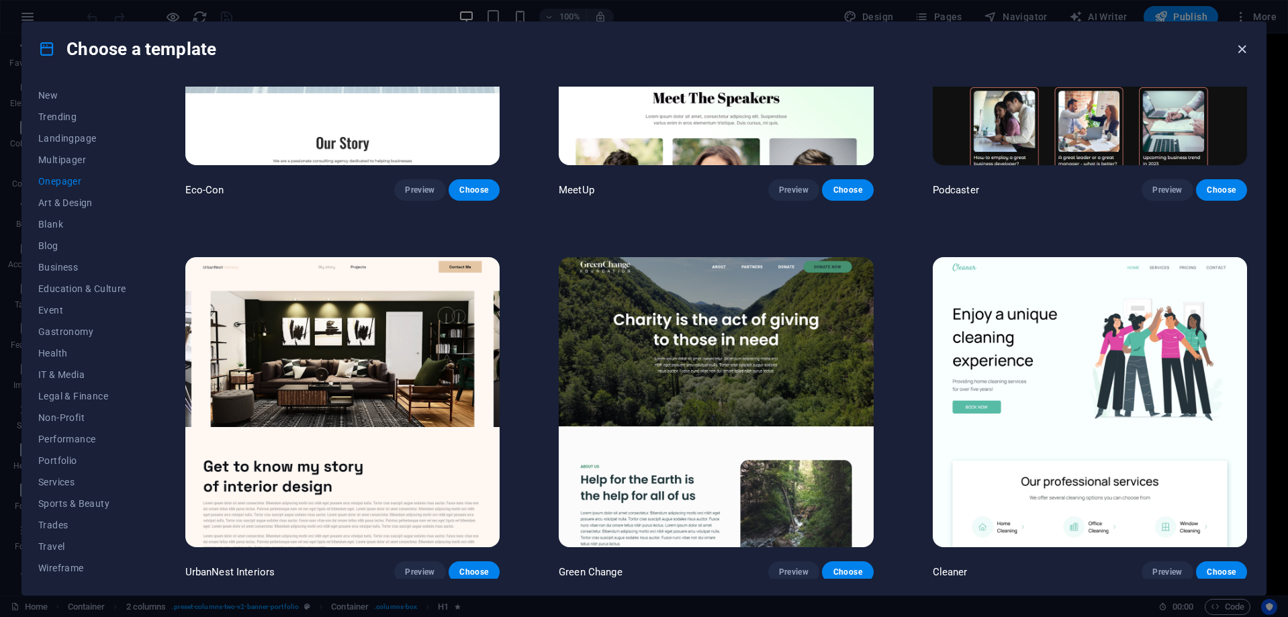
drag, startPoint x: 1238, startPoint y: 54, endPoint x: 1185, endPoint y: 19, distance: 63.1
click at [1239, 53] on icon "button" at bounding box center [1241, 49] width 15 height 15
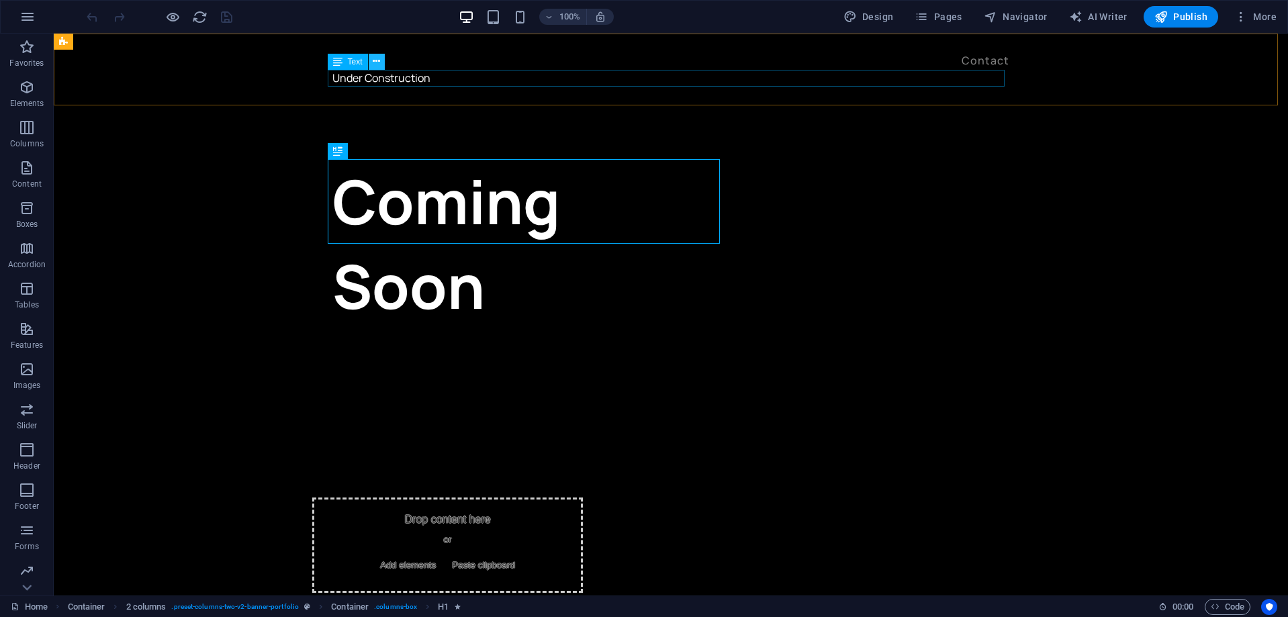
click at [373, 61] on icon at bounding box center [376, 61] width 7 height 14
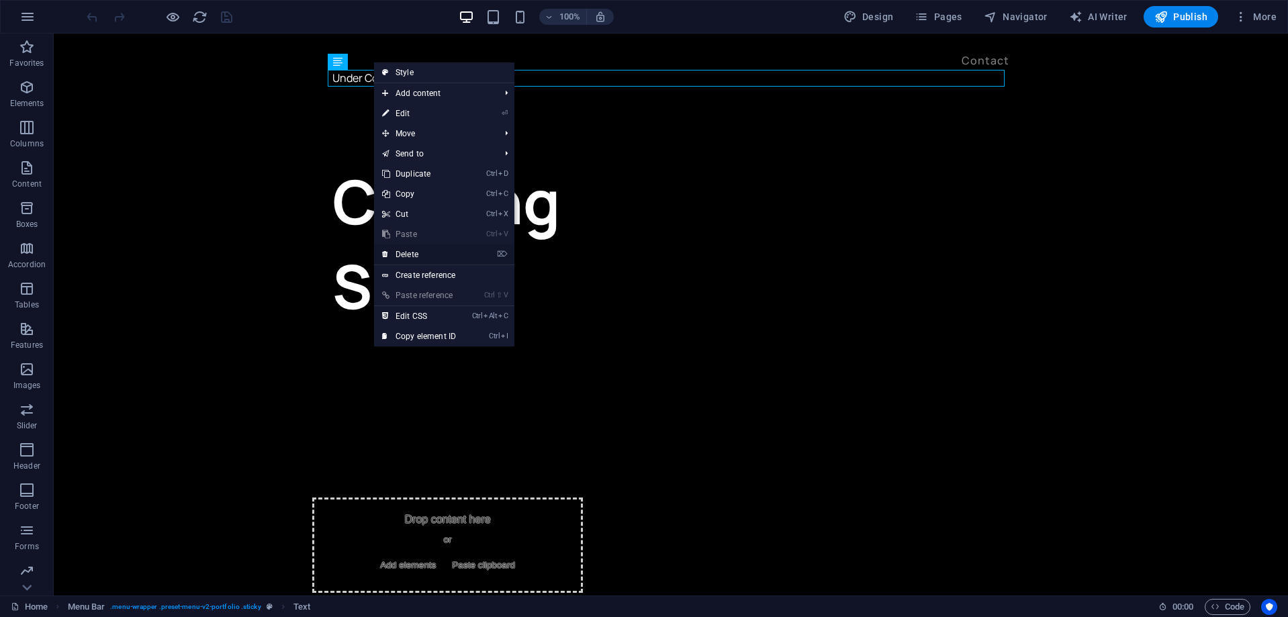
click at [434, 254] on link "⌦ Delete" at bounding box center [419, 254] width 90 height 20
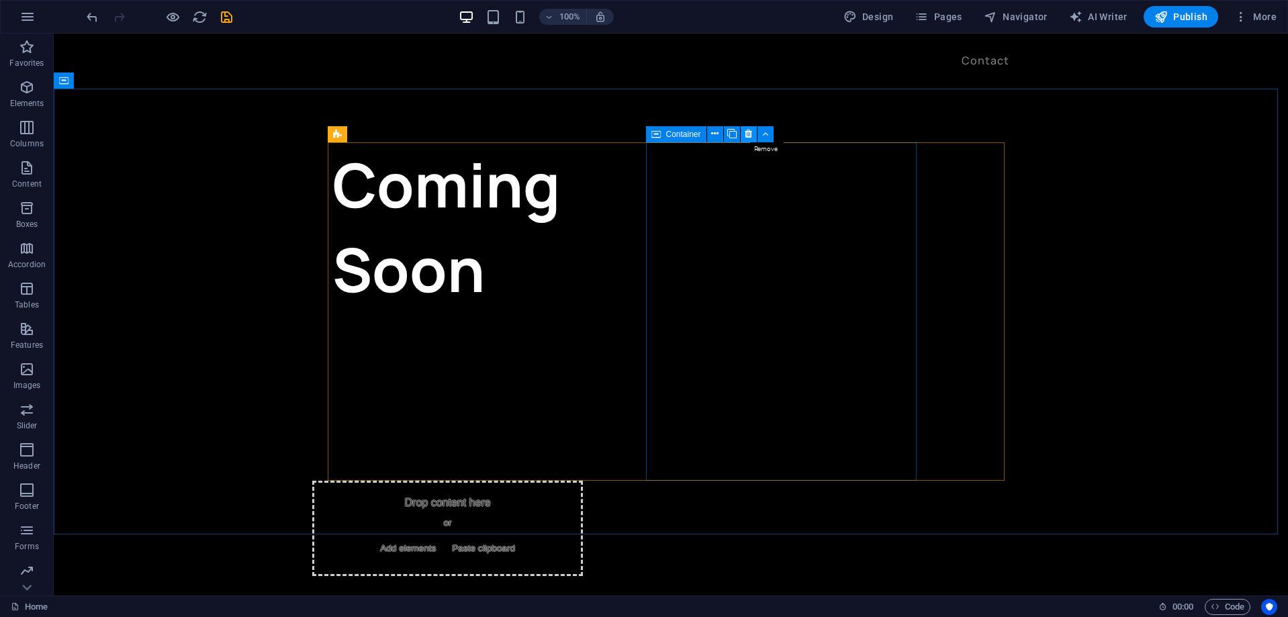
drag, startPoint x: 755, startPoint y: 129, endPoint x: 700, endPoint y: 96, distance: 63.6
click at [755, 129] on button at bounding box center [749, 134] width 16 height 16
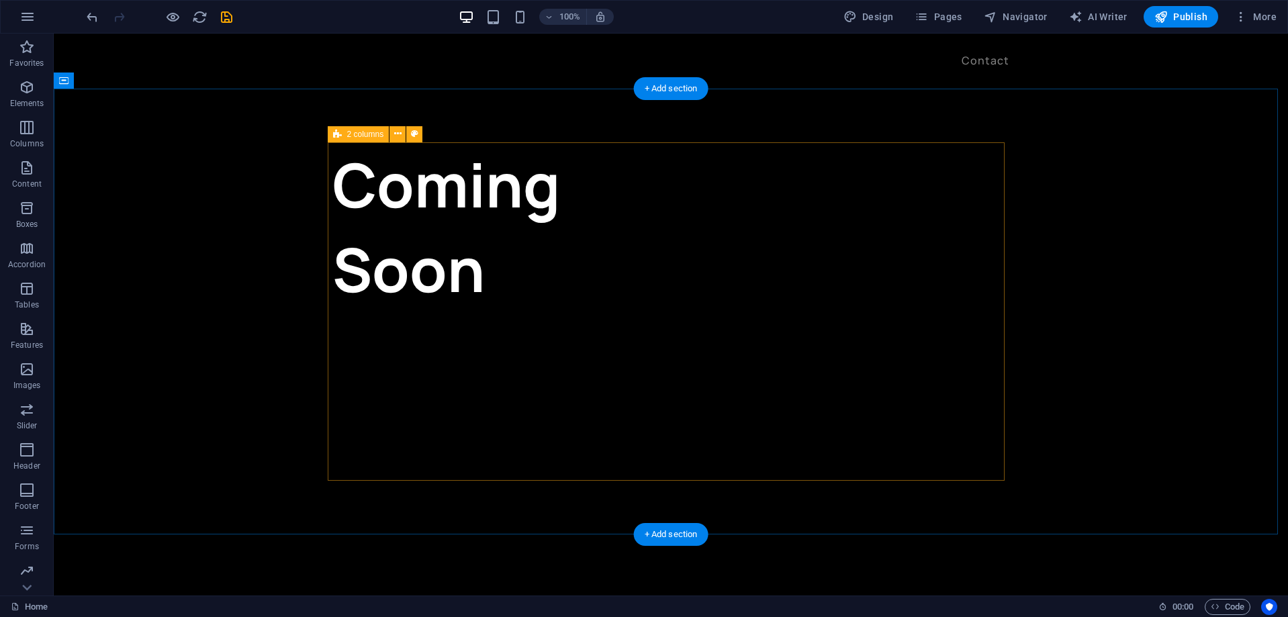
drag, startPoint x: 859, startPoint y: 187, endPoint x: 871, endPoint y: 188, distance: 11.4
click at [859, 189] on div "Coming Soon" at bounding box center [670, 311] width 677 height 338
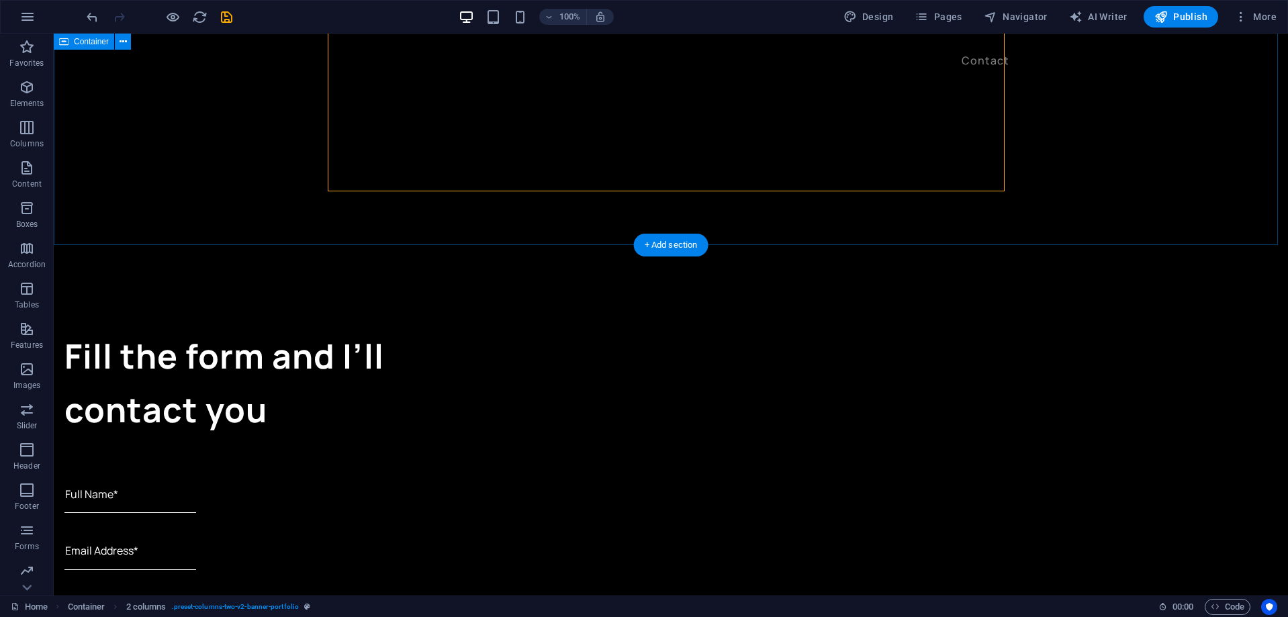
scroll to position [403, 0]
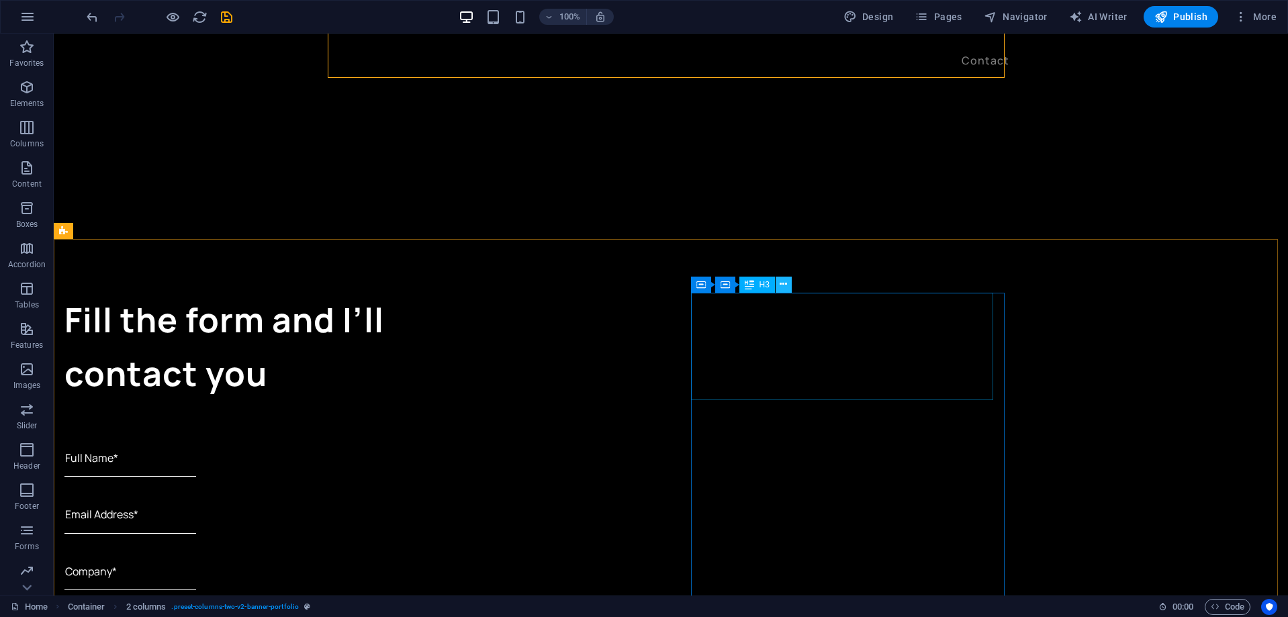
click at [788, 280] on button at bounding box center [783, 285] width 16 height 16
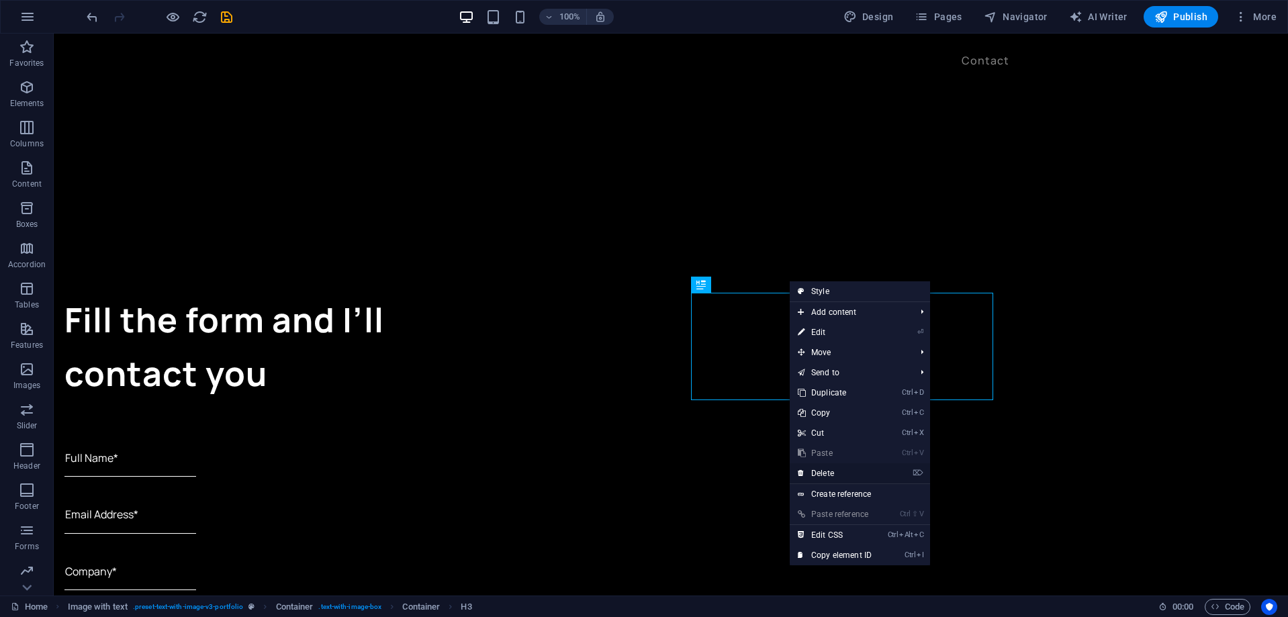
click at [843, 471] on link "⌦ Delete" at bounding box center [835, 473] width 90 height 20
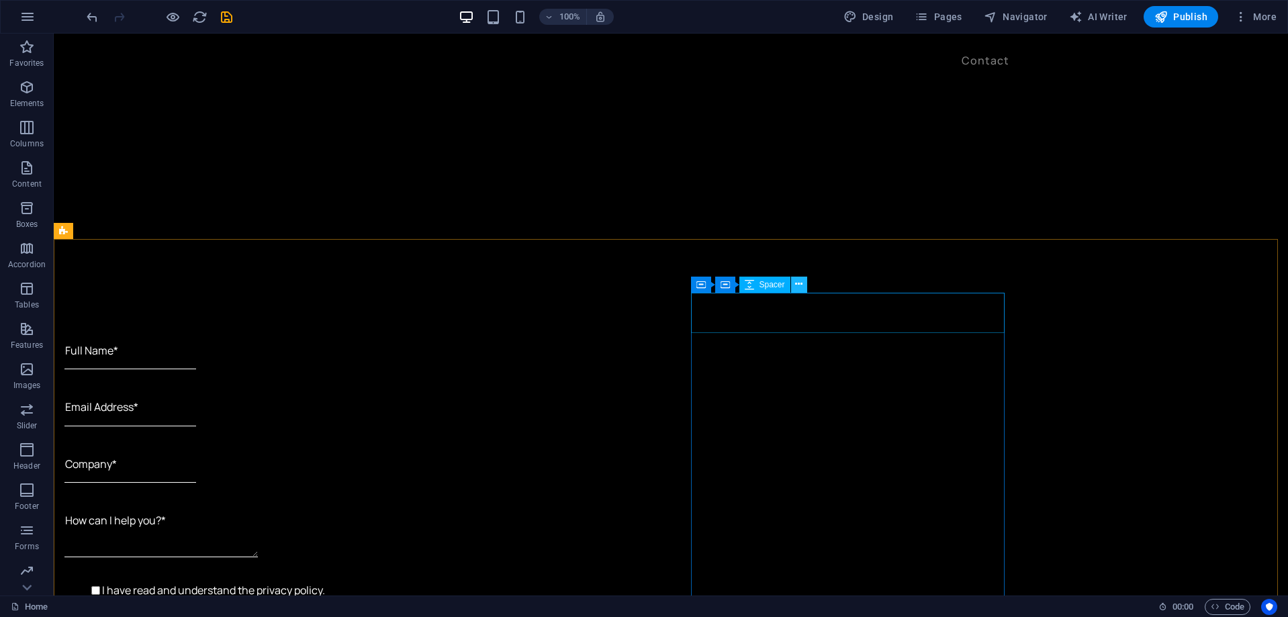
click at [799, 287] on icon at bounding box center [798, 284] width 7 height 14
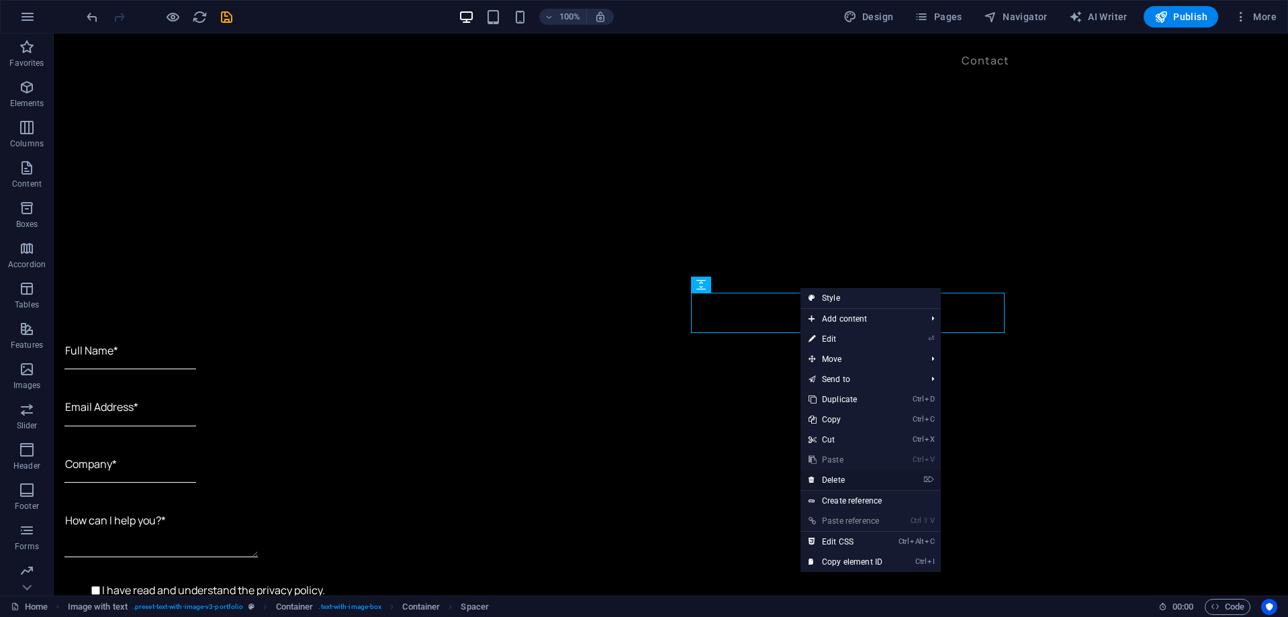
click at [837, 485] on link "⌦ Delete" at bounding box center [845, 480] width 90 height 20
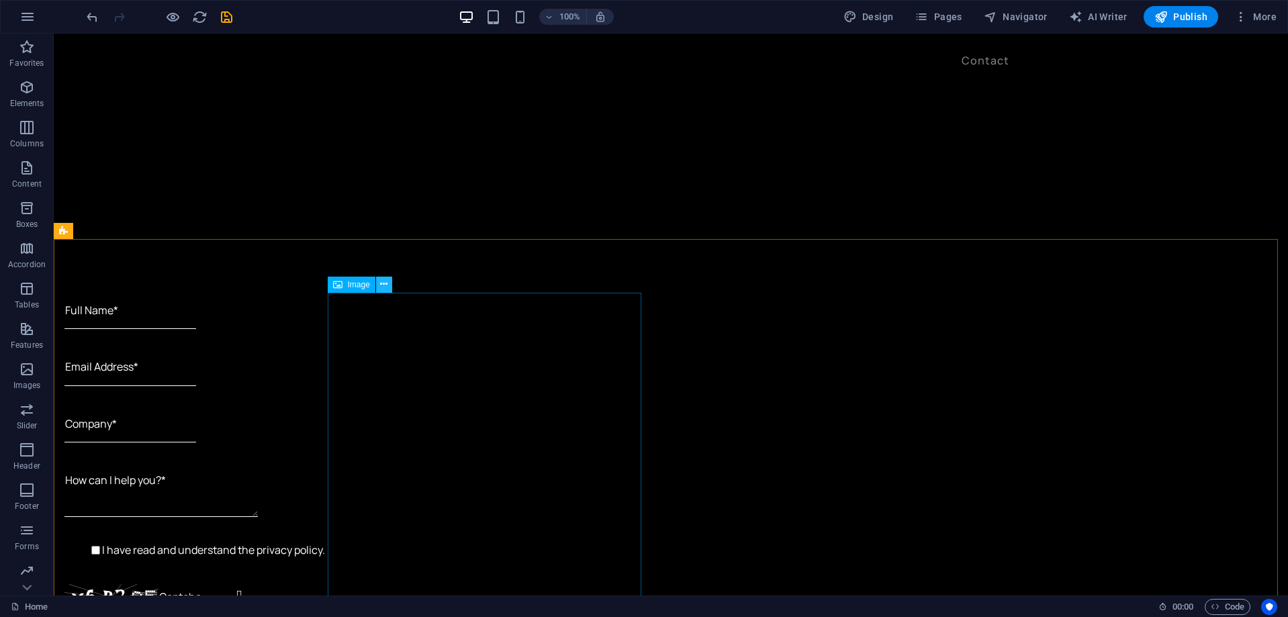
click at [383, 289] on icon at bounding box center [383, 284] width 7 height 14
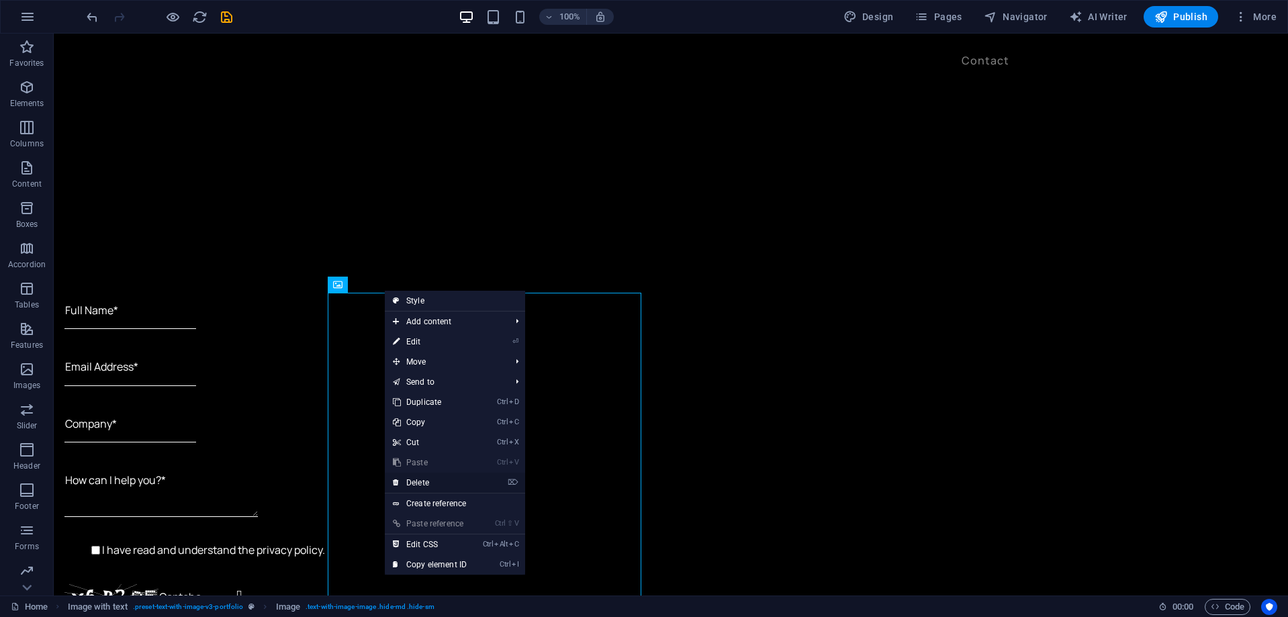
click at [430, 483] on link "⌦ Delete" at bounding box center [430, 483] width 90 height 20
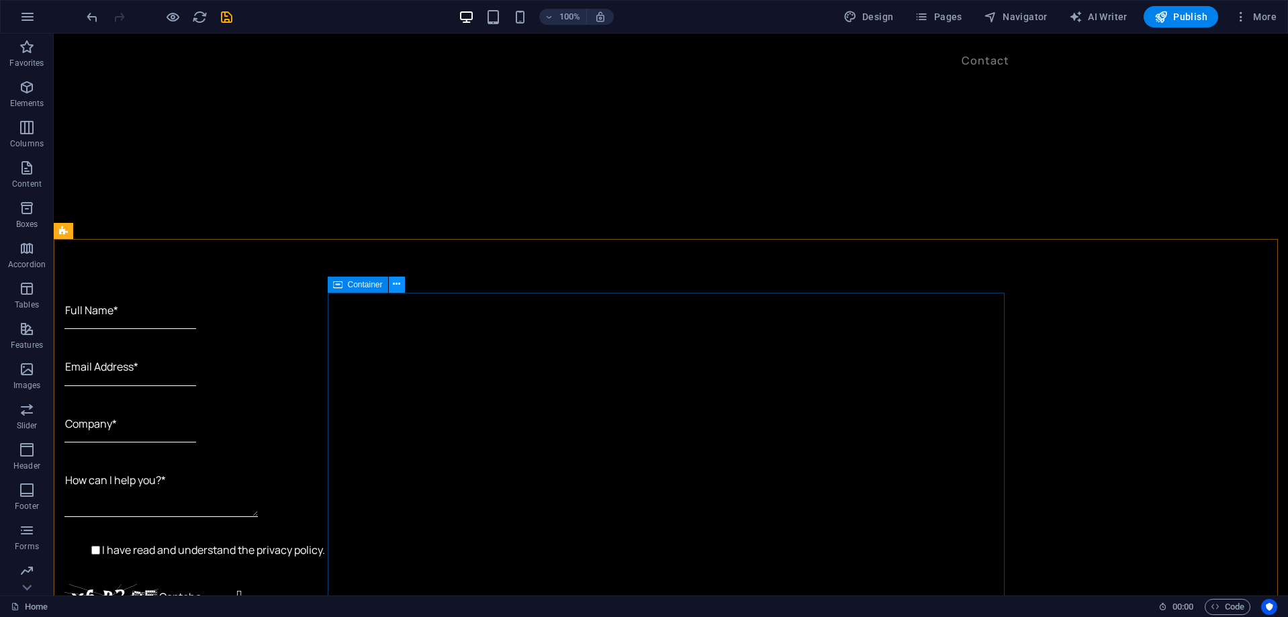
click at [393, 285] on icon at bounding box center [396, 284] width 7 height 14
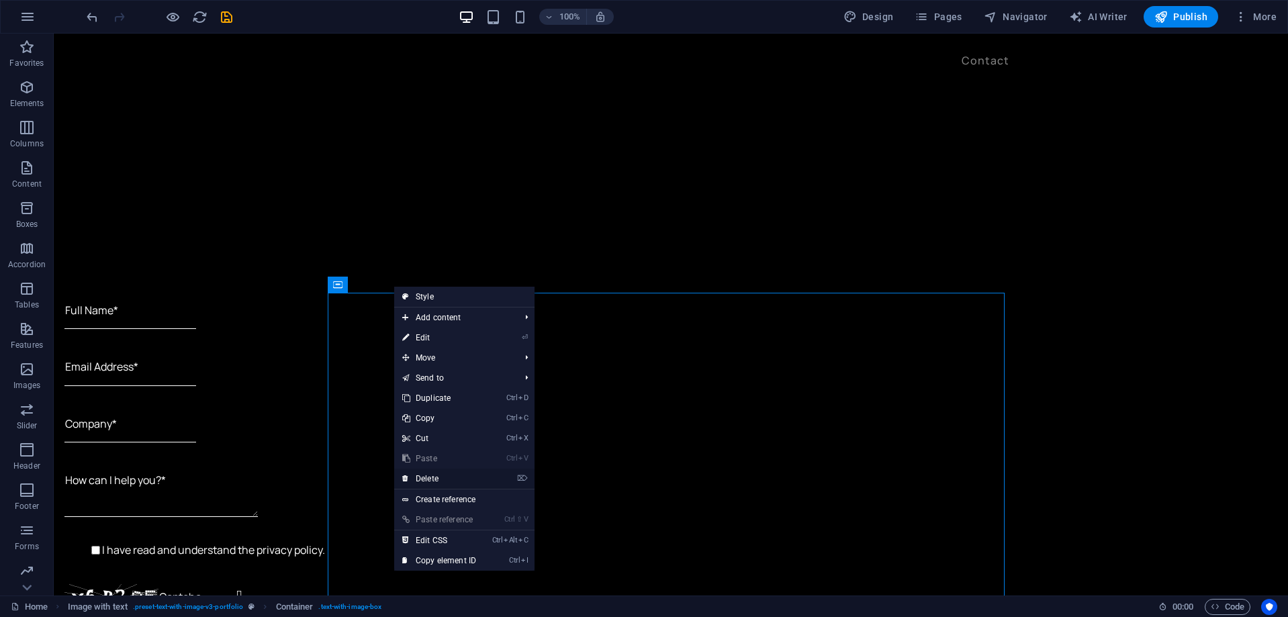
click at [434, 475] on link "⌦ Delete" at bounding box center [439, 479] width 90 height 20
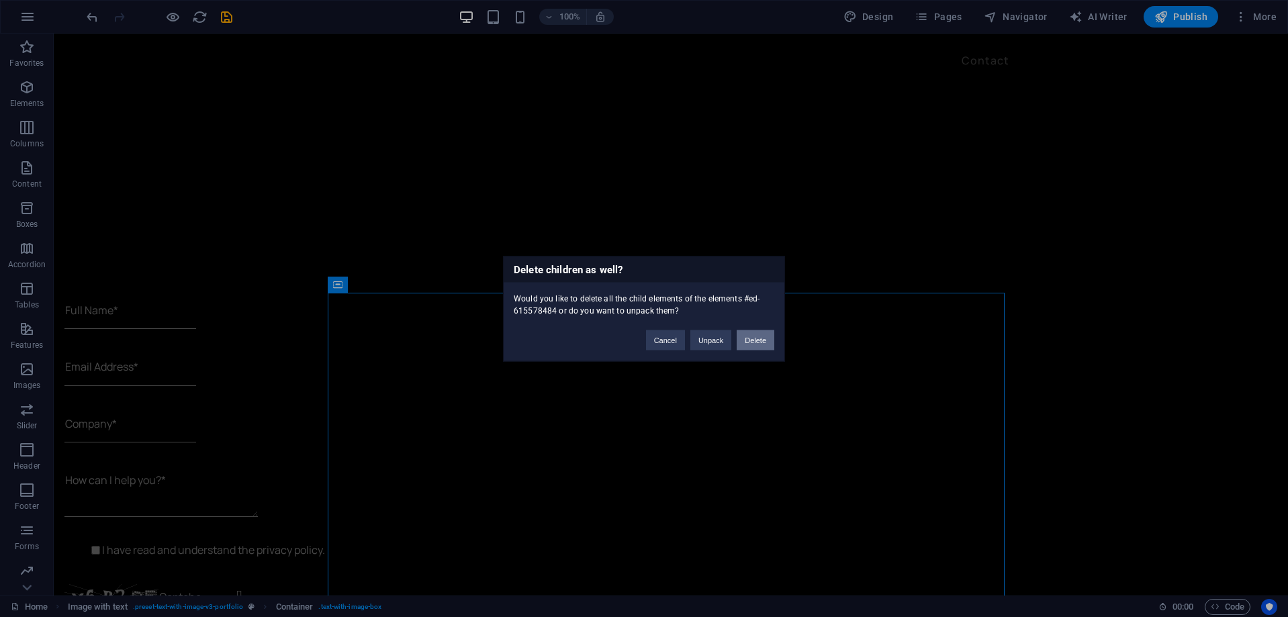
click at [753, 336] on button "Delete" at bounding box center [756, 340] width 38 height 20
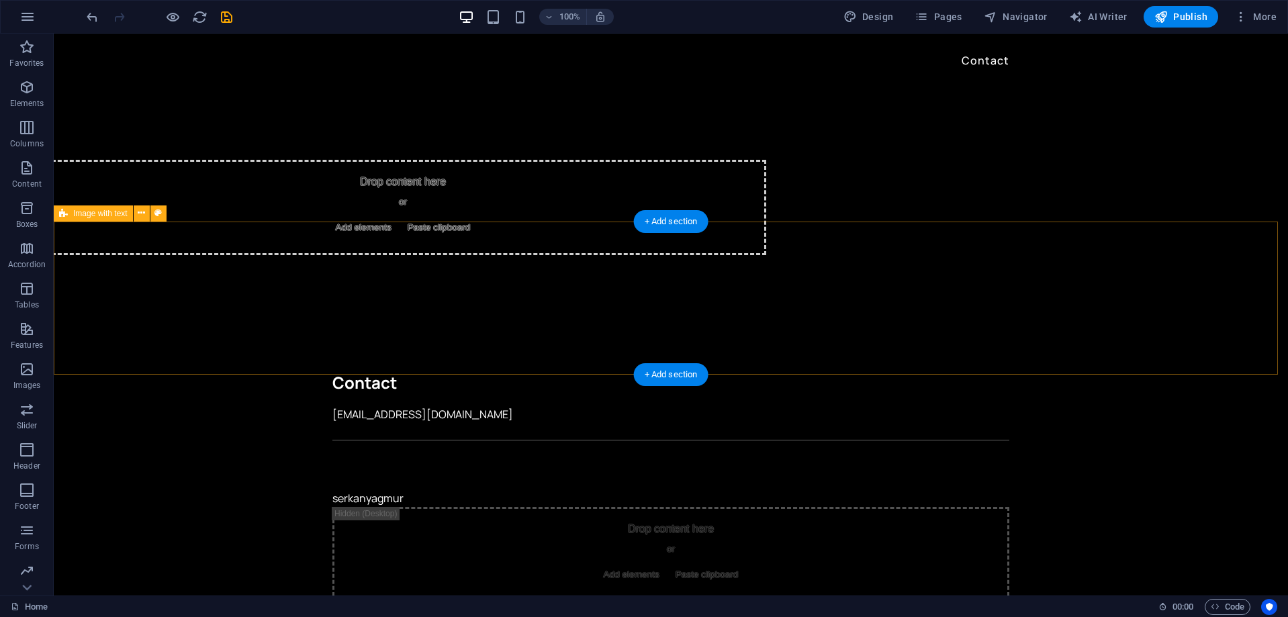
scroll to position [547, 0]
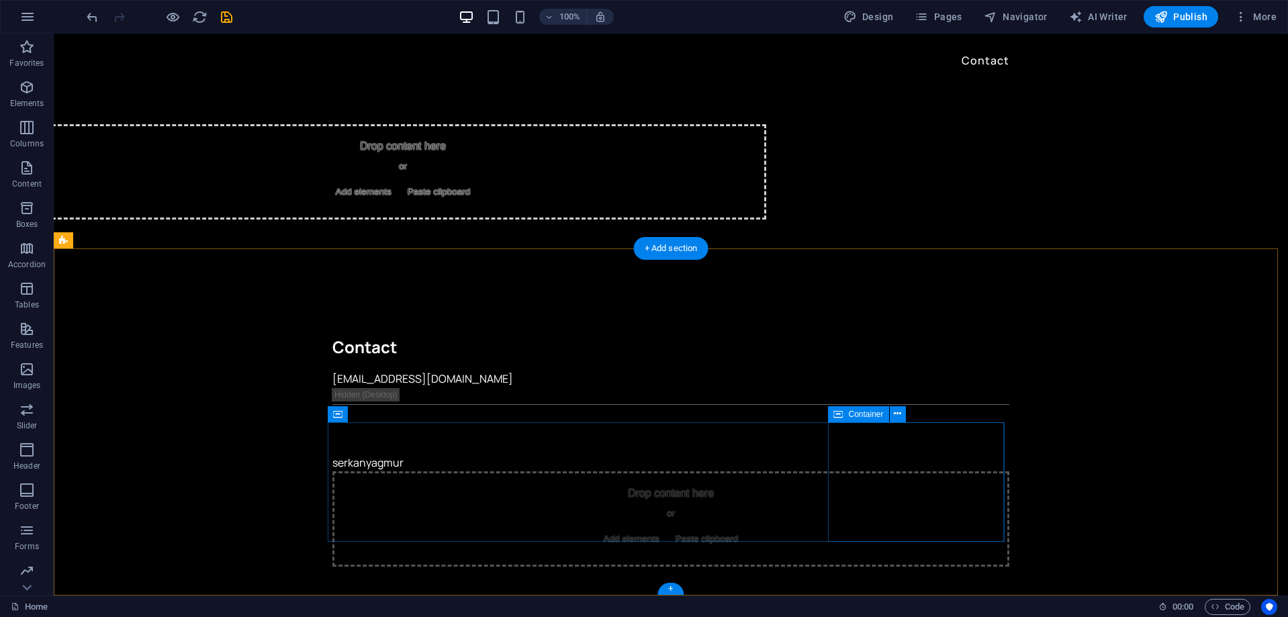
click at [894, 474] on div "Drop content here or Add elements Paste clipboard" at bounding box center [670, 518] width 677 height 95
click at [899, 416] on icon at bounding box center [897, 414] width 7 height 14
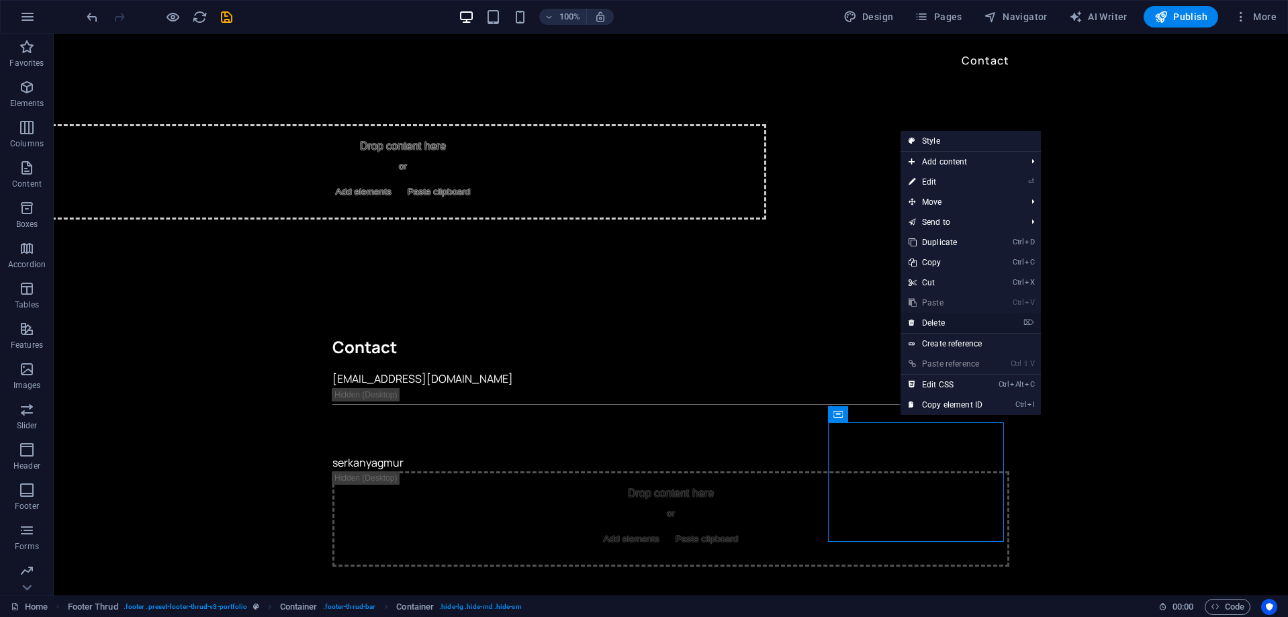
click at [974, 322] on link "⌦ Delete" at bounding box center [945, 323] width 90 height 20
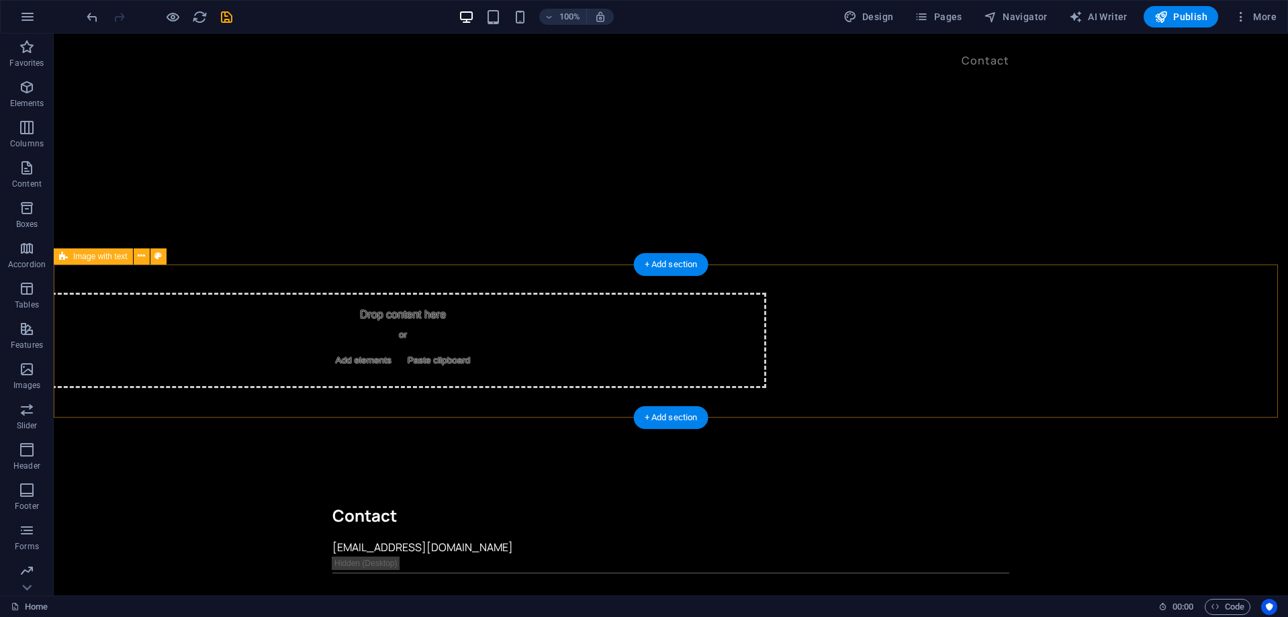
scroll to position [377, 0]
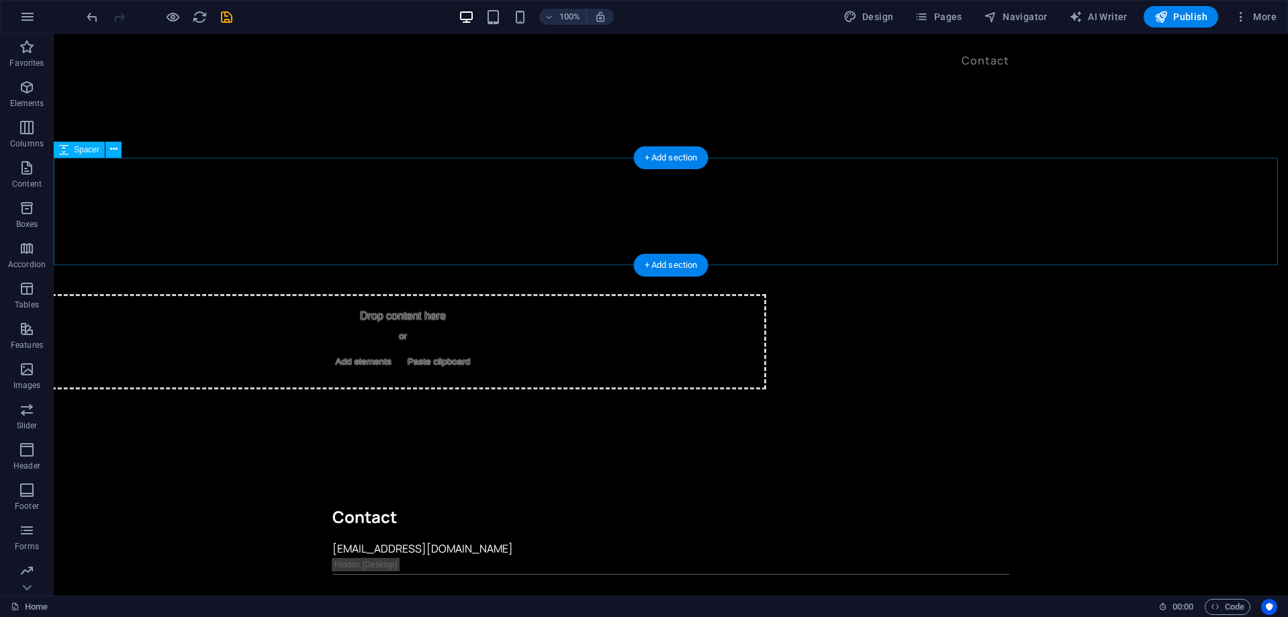
click at [903, 172] on div at bounding box center [671, 211] width 1234 height 107
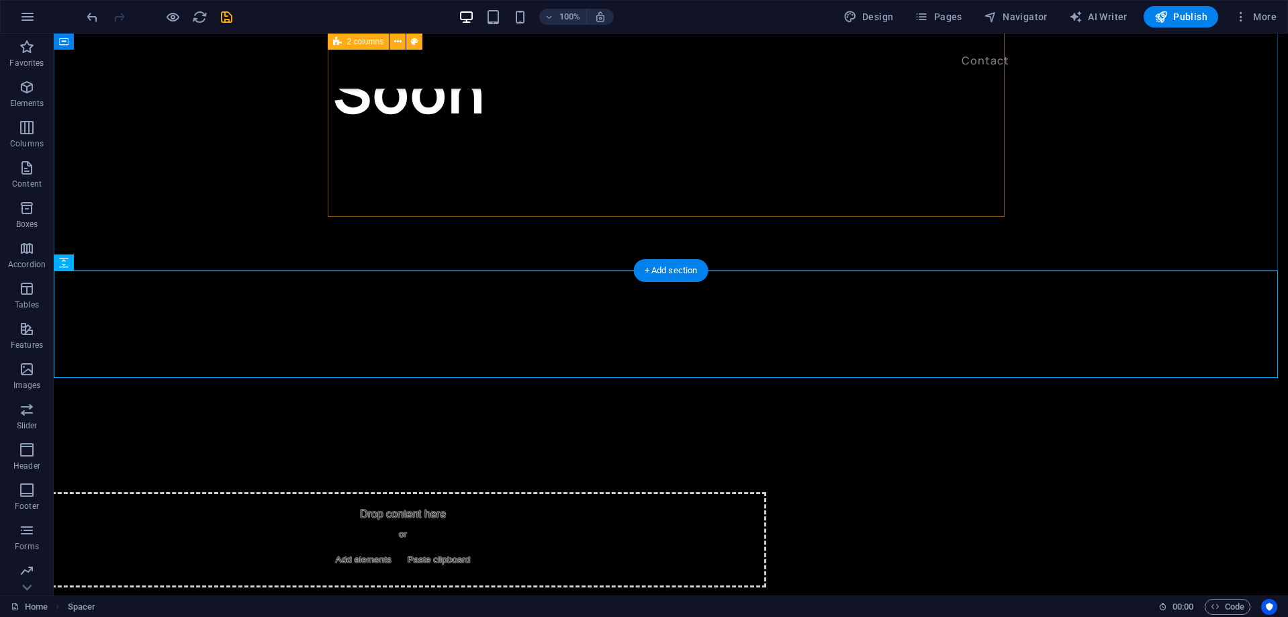
scroll to position [175, 0]
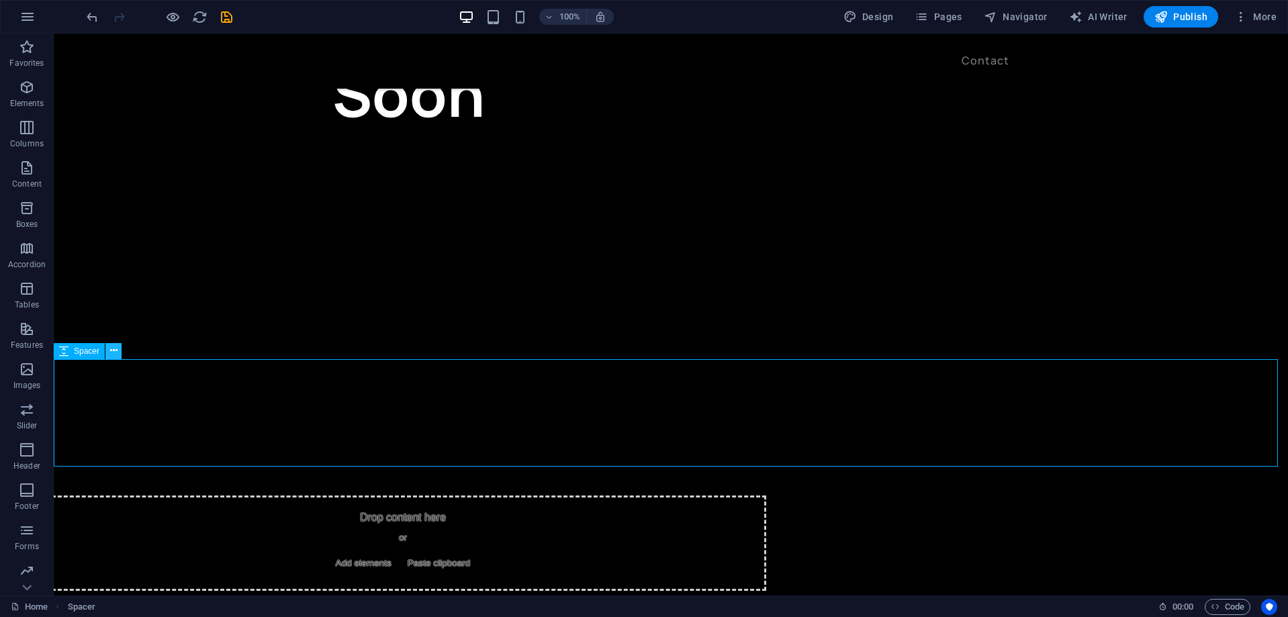
click at [113, 355] on icon at bounding box center [113, 351] width 7 height 14
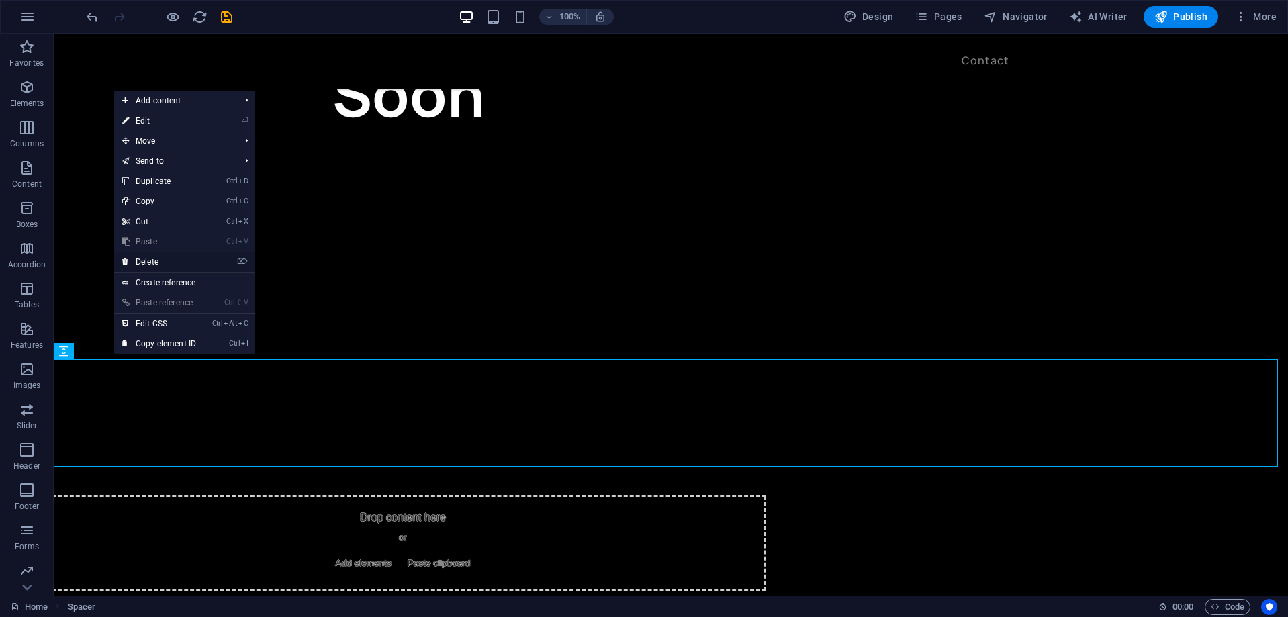
click at [176, 254] on link "⌦ Delete" at bounding box center [159, 262] width 90 height 20
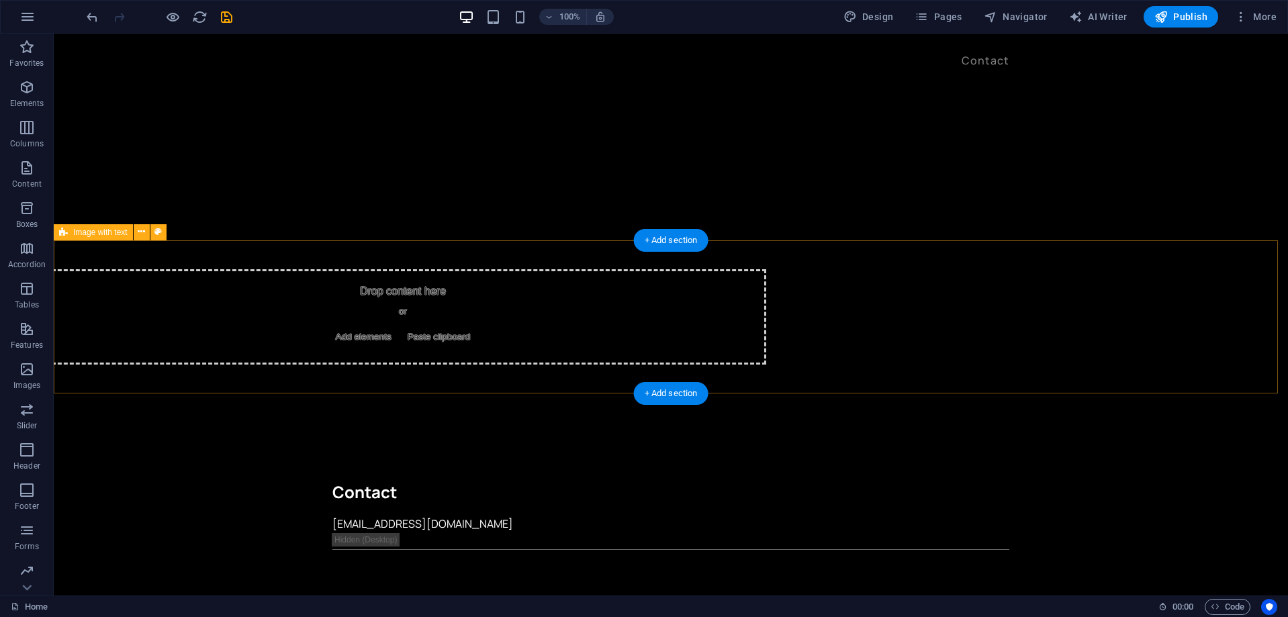
scroll to position [310, 0]
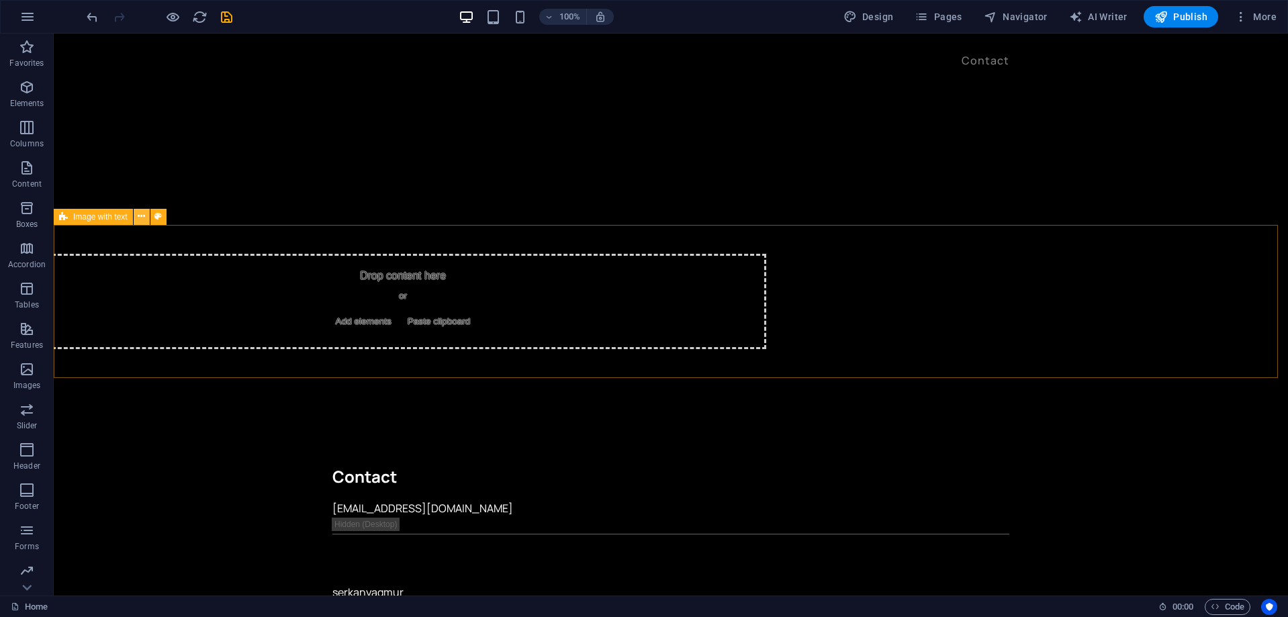
click at [146, 216] on button at bounding box center [142, 217] width 16 height 16
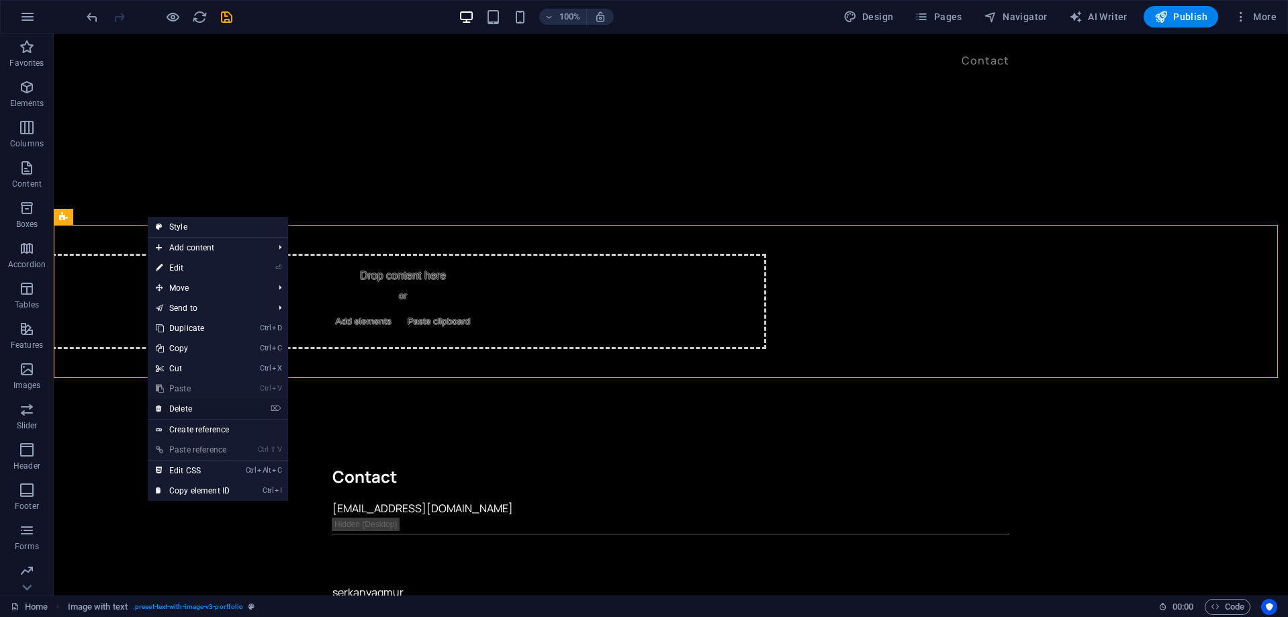
click at [201, 409] on link "⌦ Delete" at bounding box center [193, 409] width 90 height 20
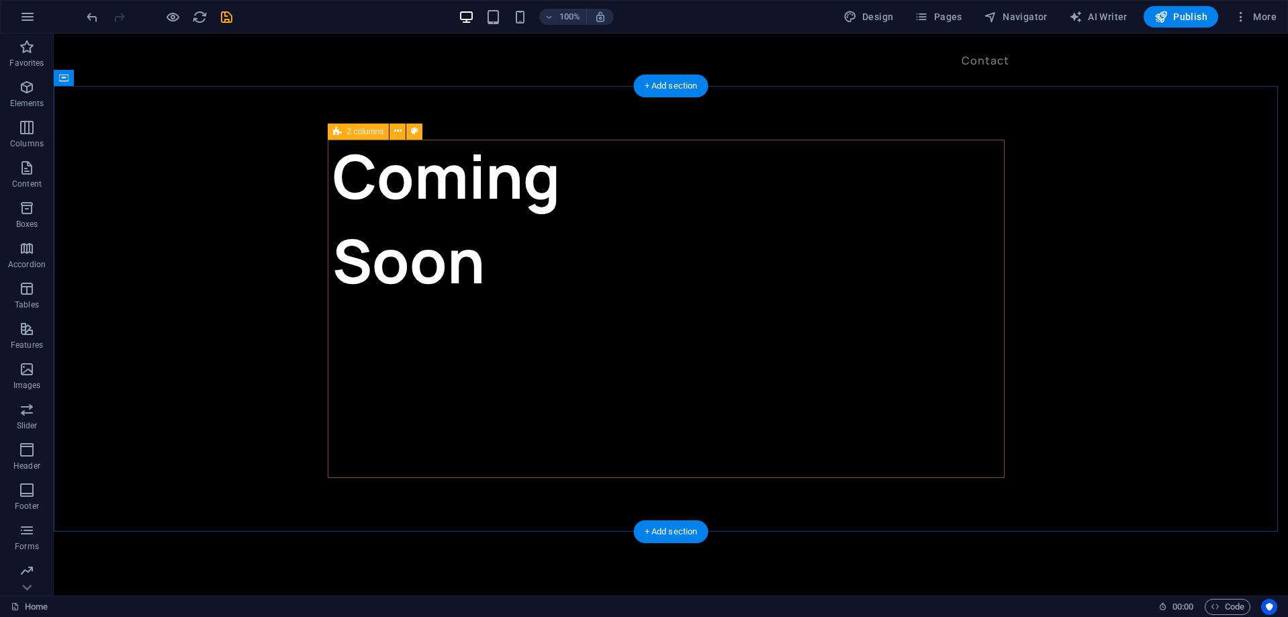
scroll to position [0, 0]
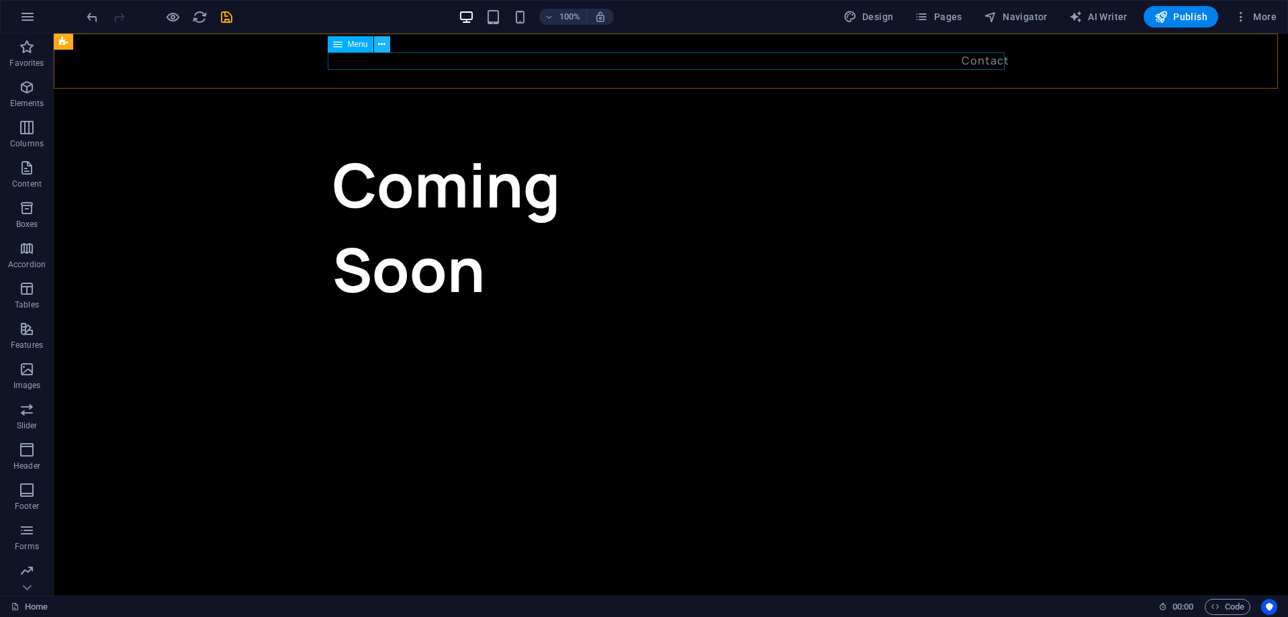
click at [380, 46] on icon at bounding box center [381, 45] width 7 height 14
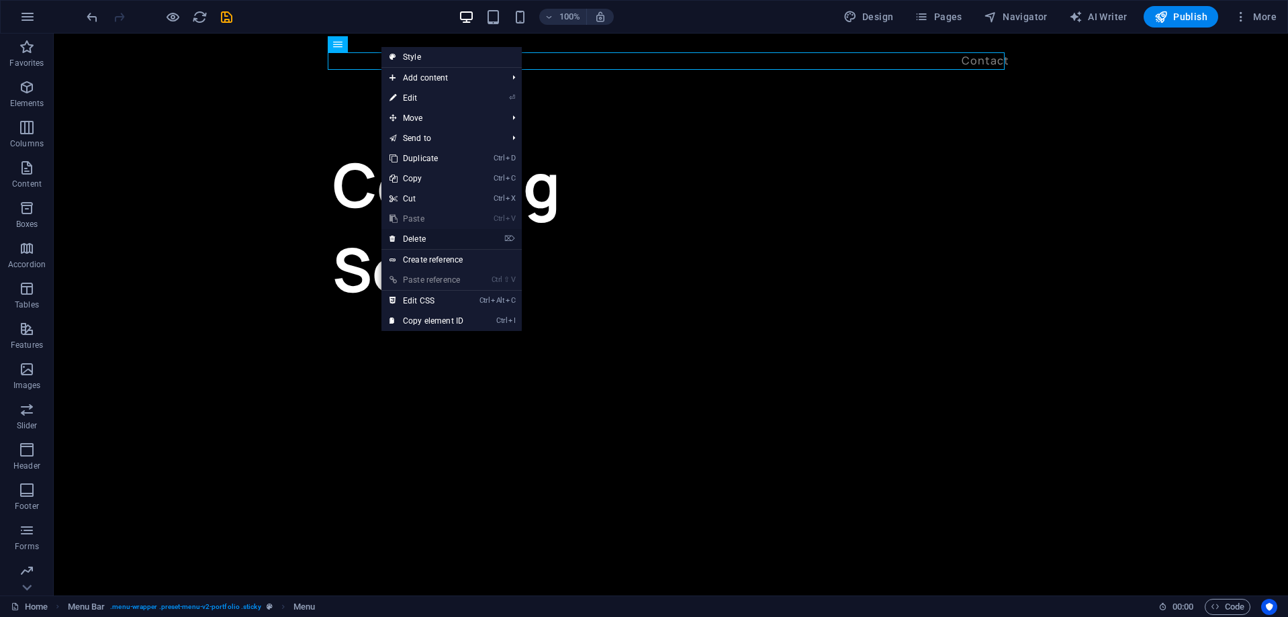
click at [427, 236] on link "⌦ Delete" at bounding box center [426, 239] width 90 height 20
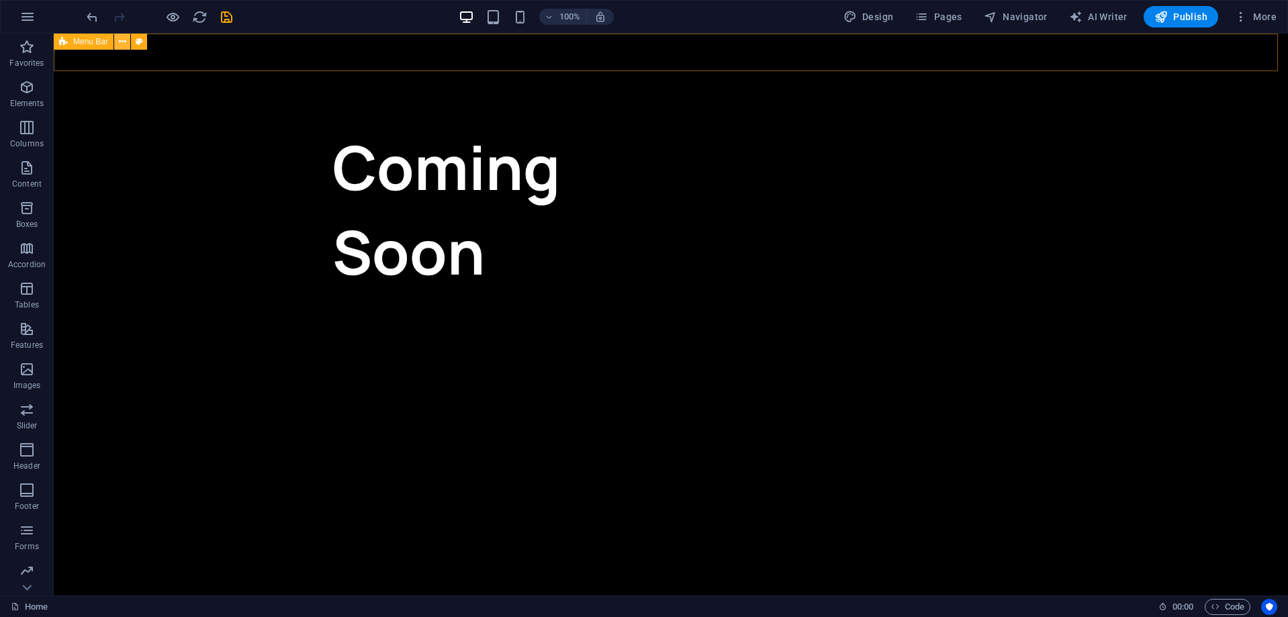
click at [122, 42] on icon at bounding box center [122, 42] width 7 height 14
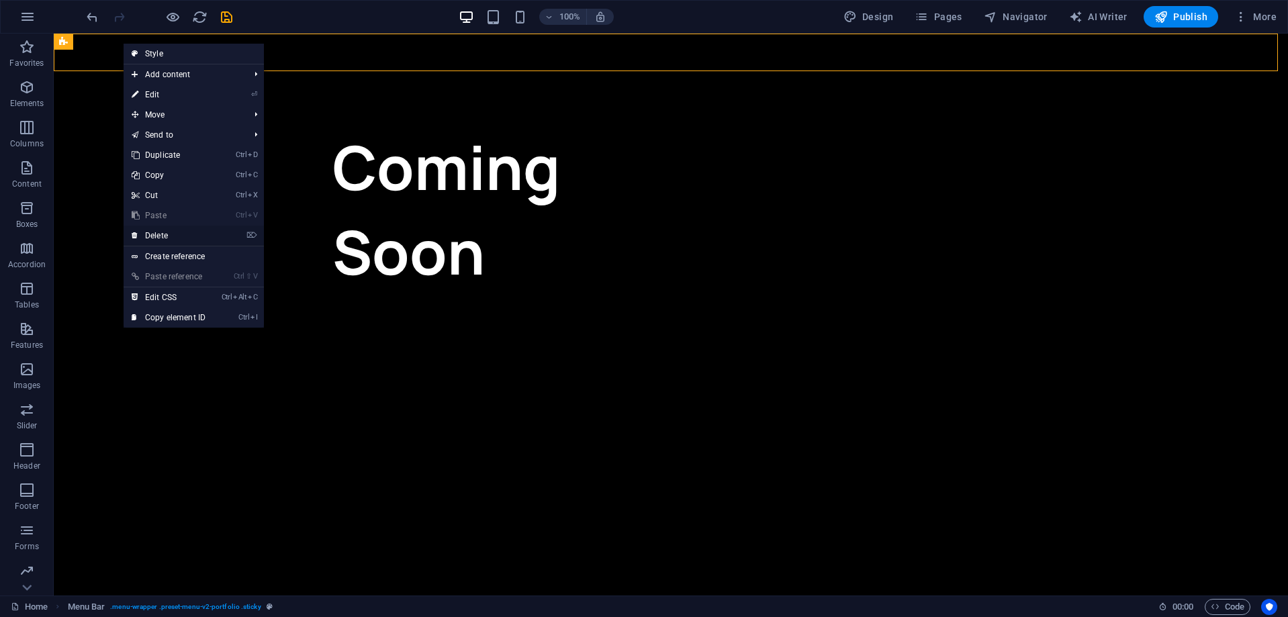
click at [172, 236] on link "⌦ Delete" at bounding box center [169, 236] width 90 height 20
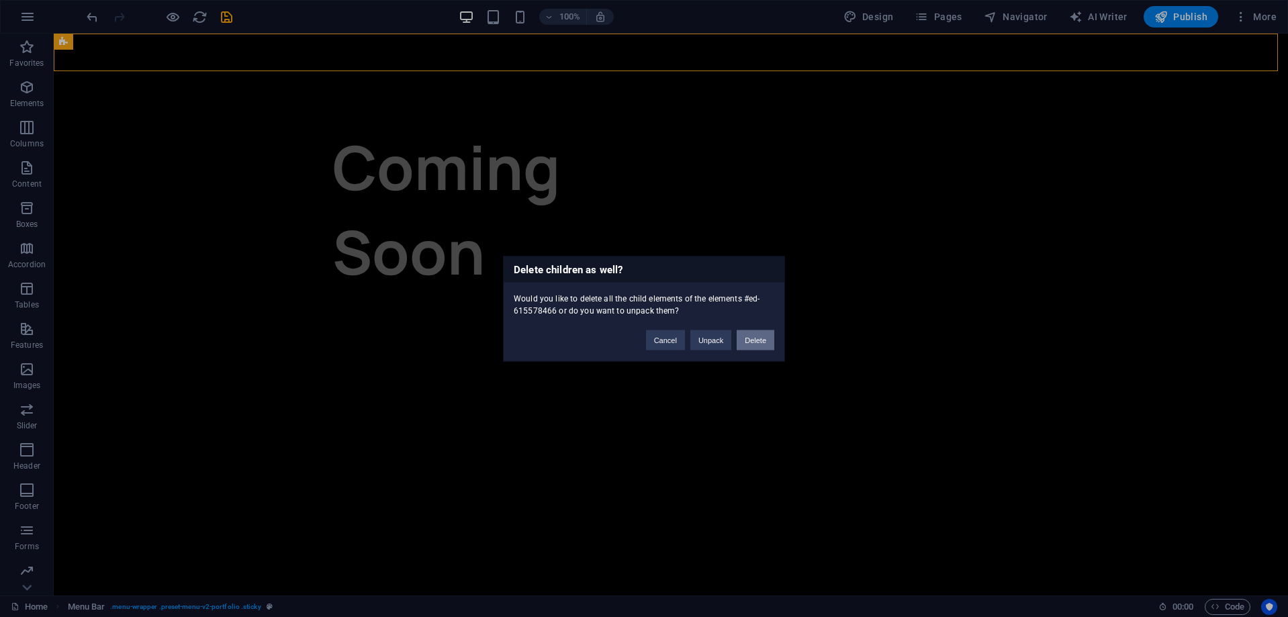
click at [753, 339] on button "Delete" at bounding box center [756, 340] width 38 height 20
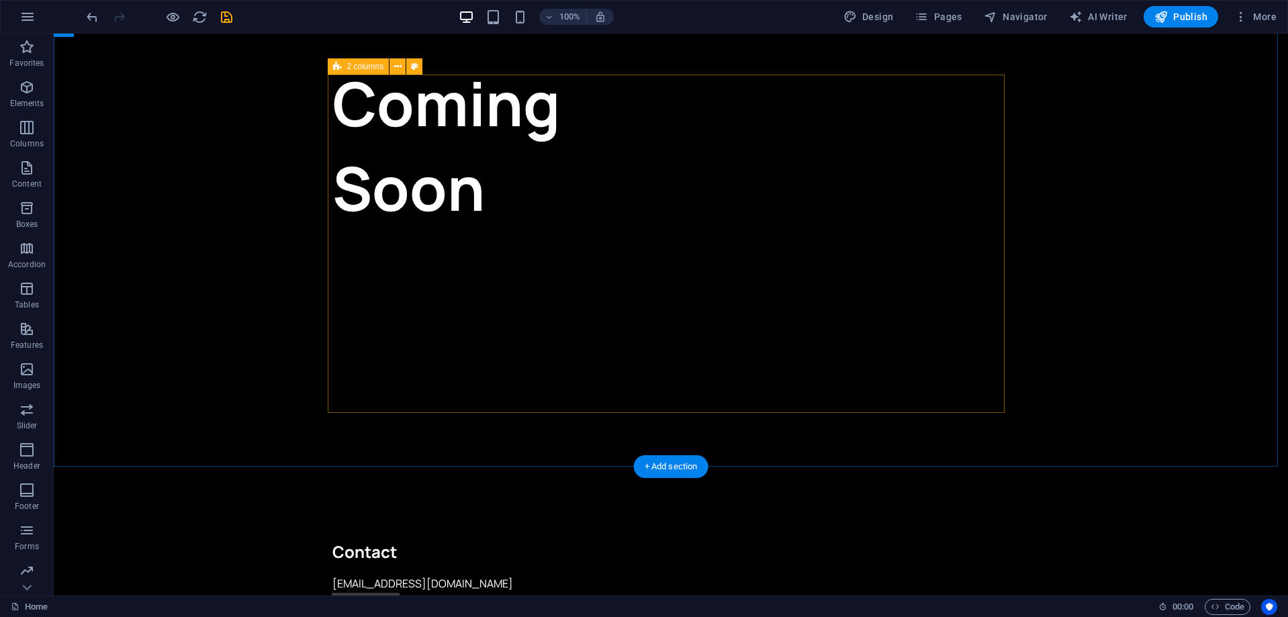
scroll to position [129, 0]
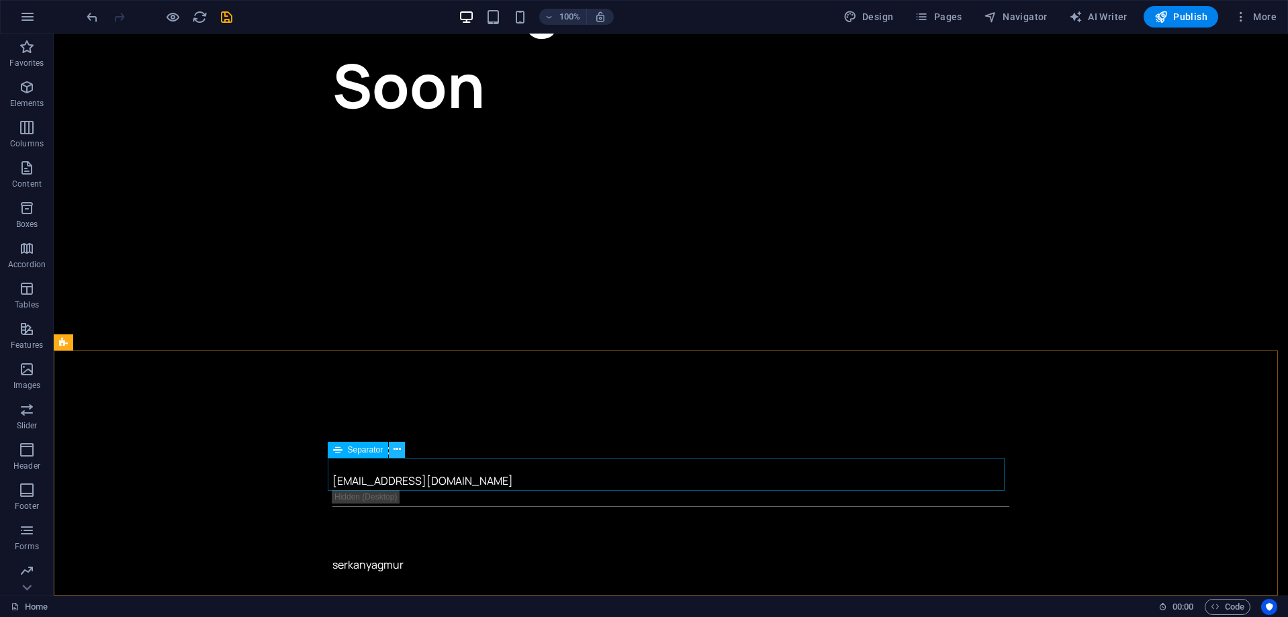
click at [395, 451] on icon at bounding box center [396, 449] width 7 height 14
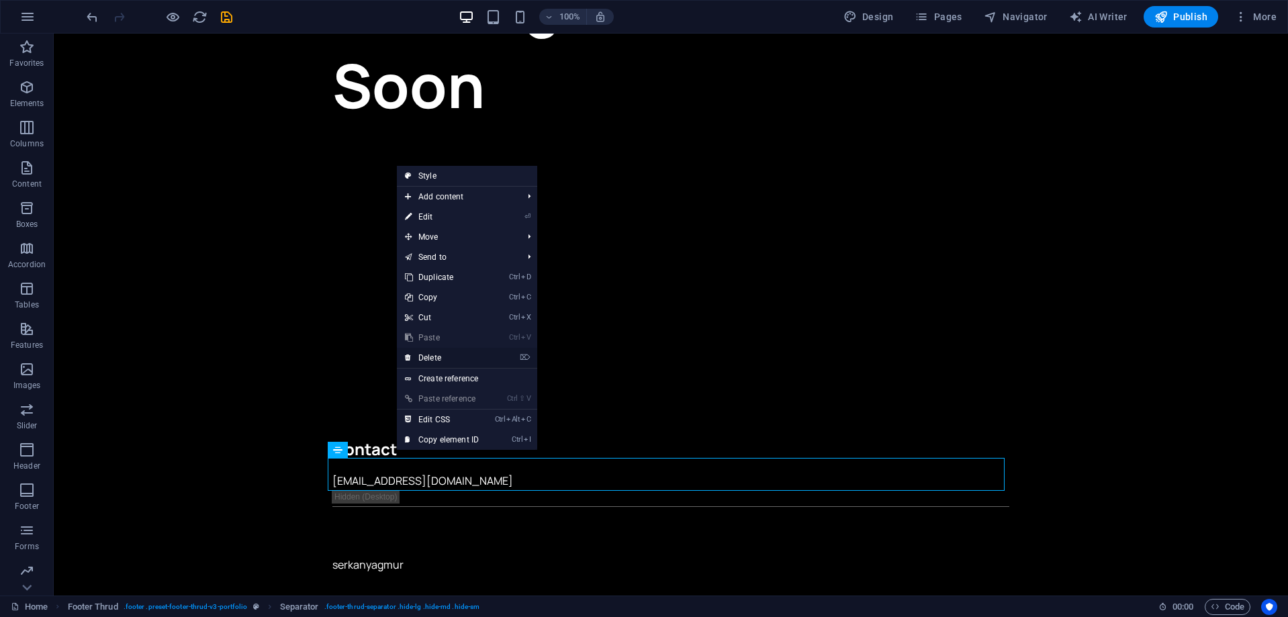
drag, startPoint x: 454, startPoint y: 359, endPoint x: 400, endPoint y: 326, distance: 63.0
click at [454, 359] on link "⌦ Delete" at bounding box center [442, 358] width 90 height 20
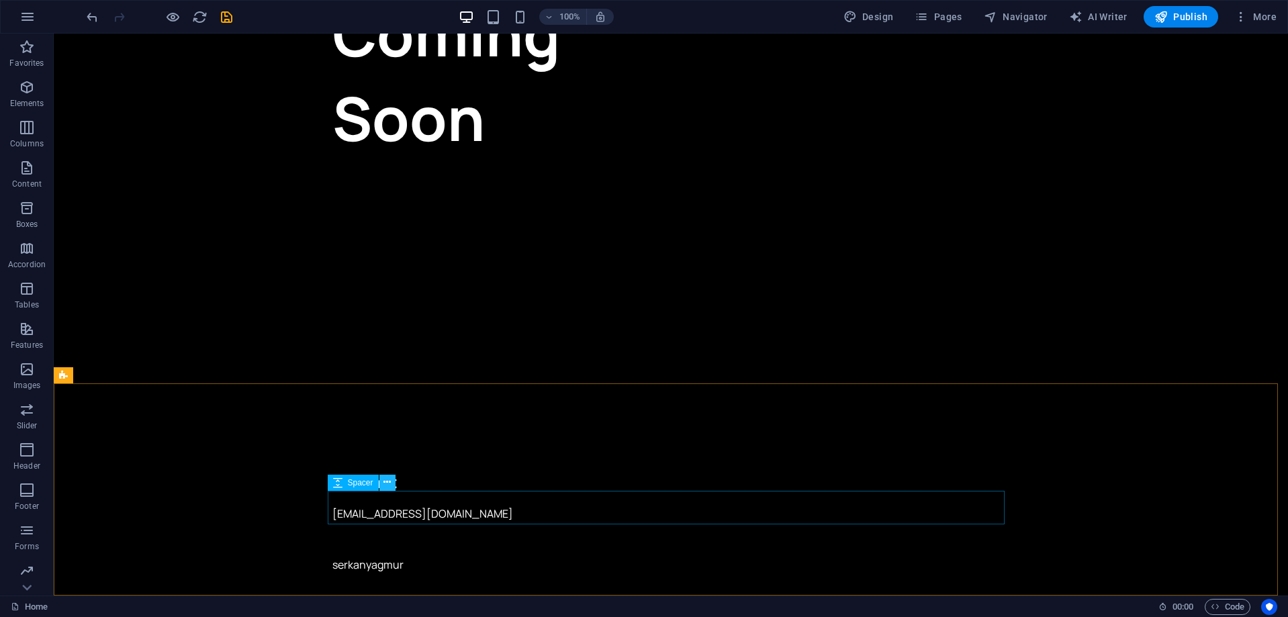
click at [391, 483] on icon at bounding box center [386, 482] width 7 height 14
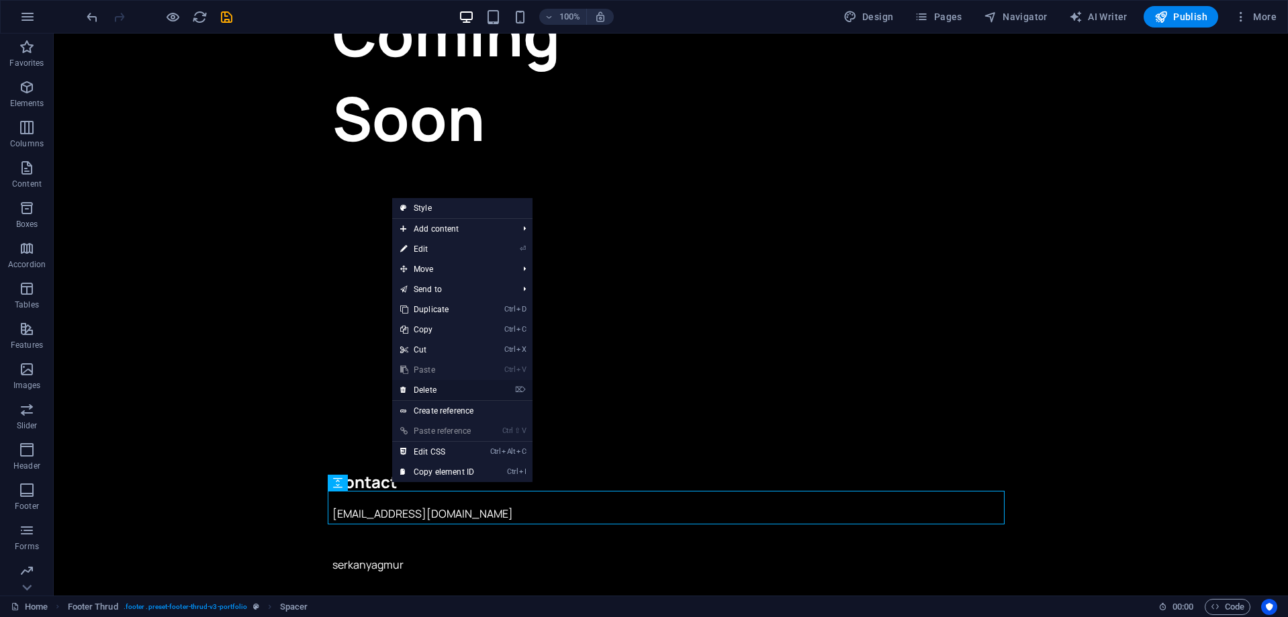
click at [450, 389] on link "⌦ Delete" at bounding box center [437, 390] width 90 height 20
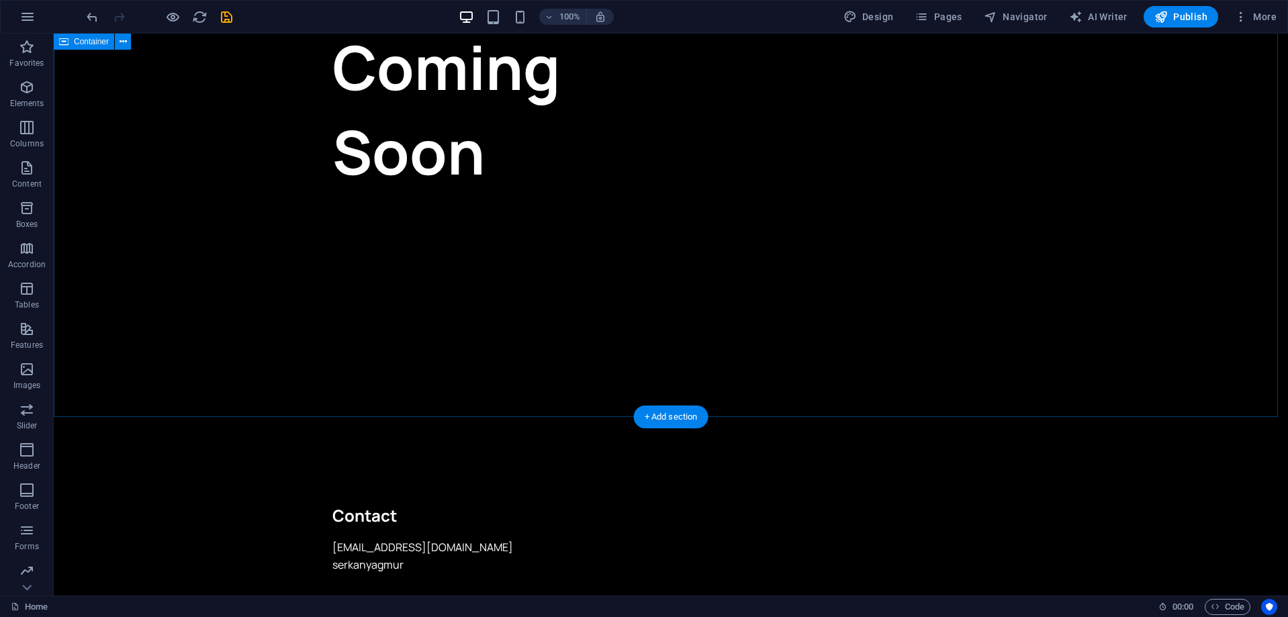
scroll to position [0, 0]
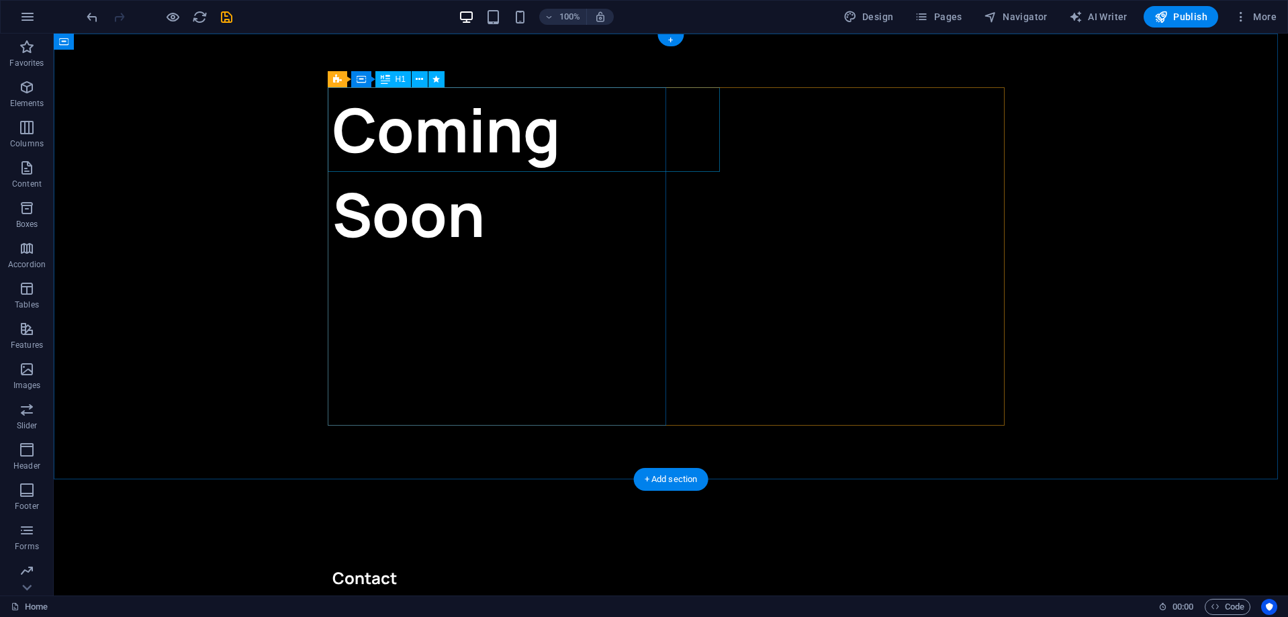
click at [633, 159] on div "Coming Soon" at bounding box center [501, 171] width 338 height 169
click at [724, 358] on div "Coming Soon" at bounding box center [670, 256] width 677 height 338
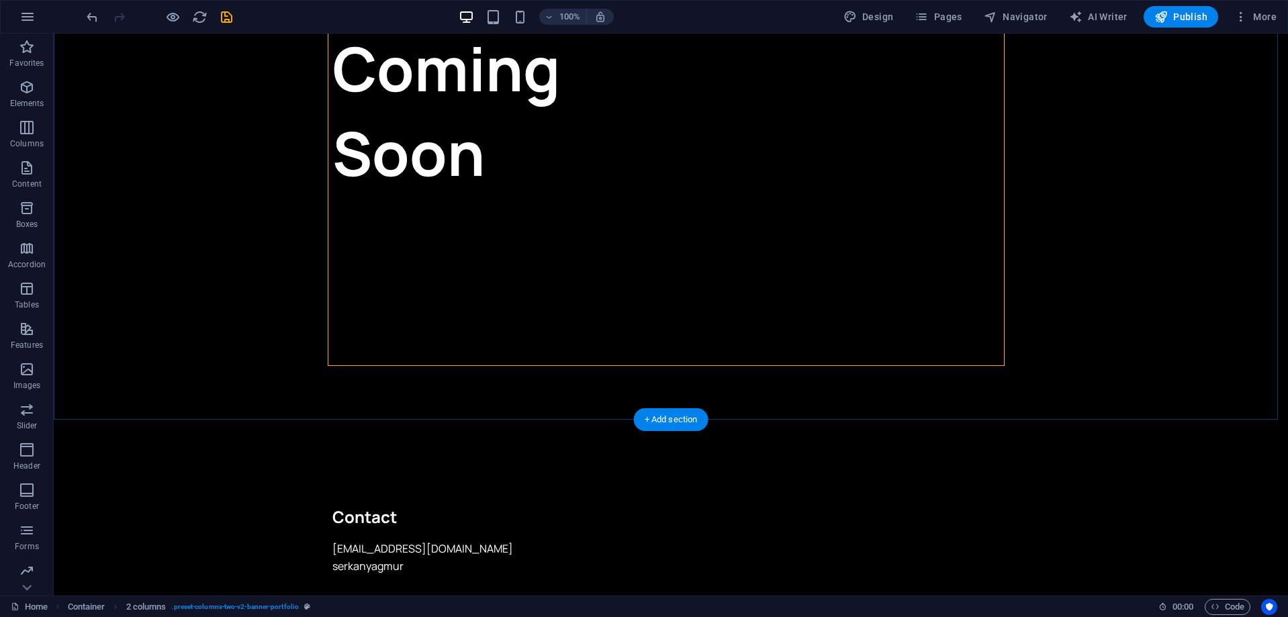
scroll to position [62, 0]
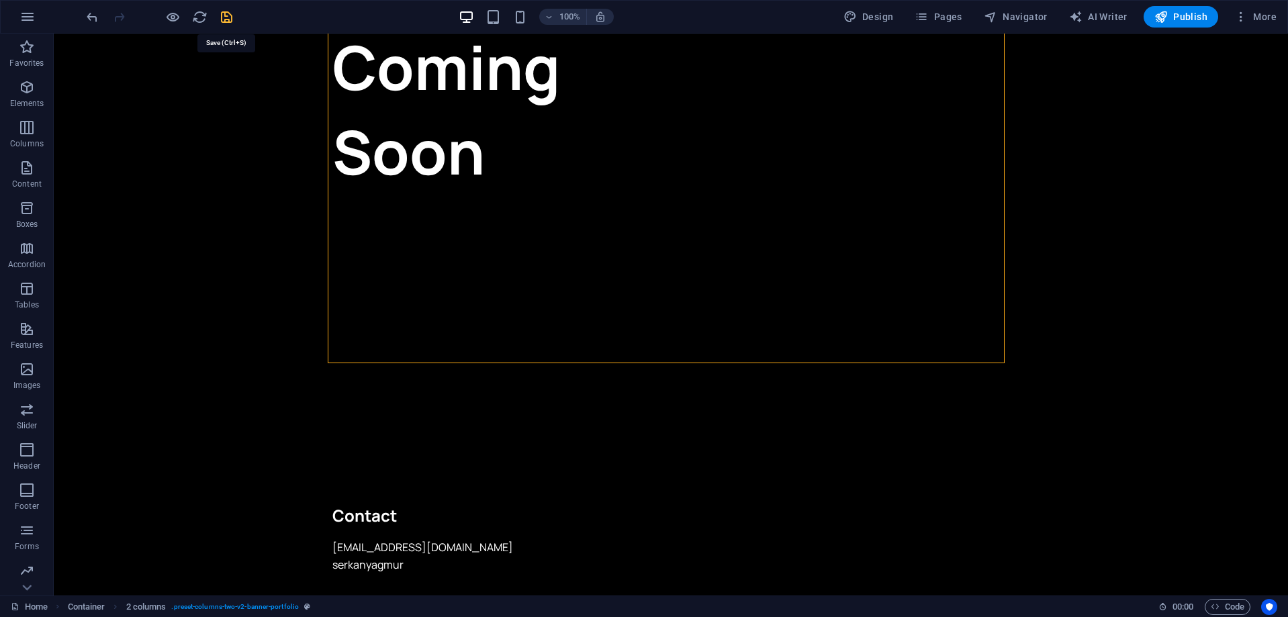
click at [226, 17] on icon "save" at bounding box center [226, 16] width 15 height 15
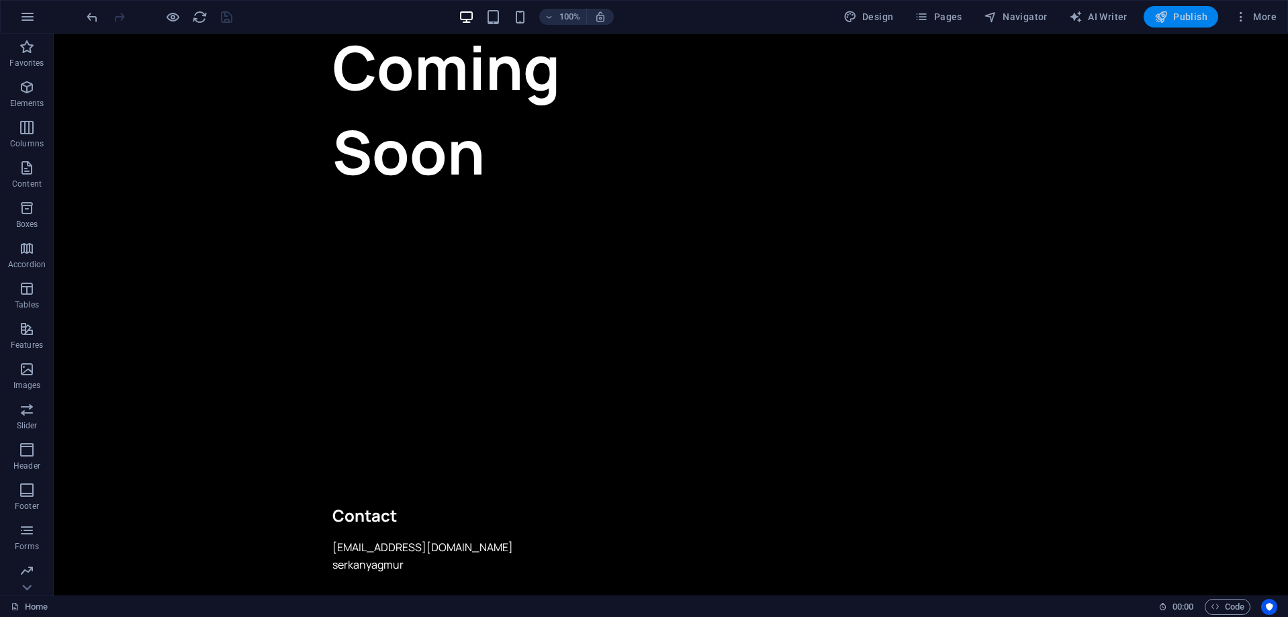
click at [1186, 12] on span "Publish" at bounding box center [1180, 16] width 53 height 13
